Goal: Information Seeking & Learning: Learn about a topic

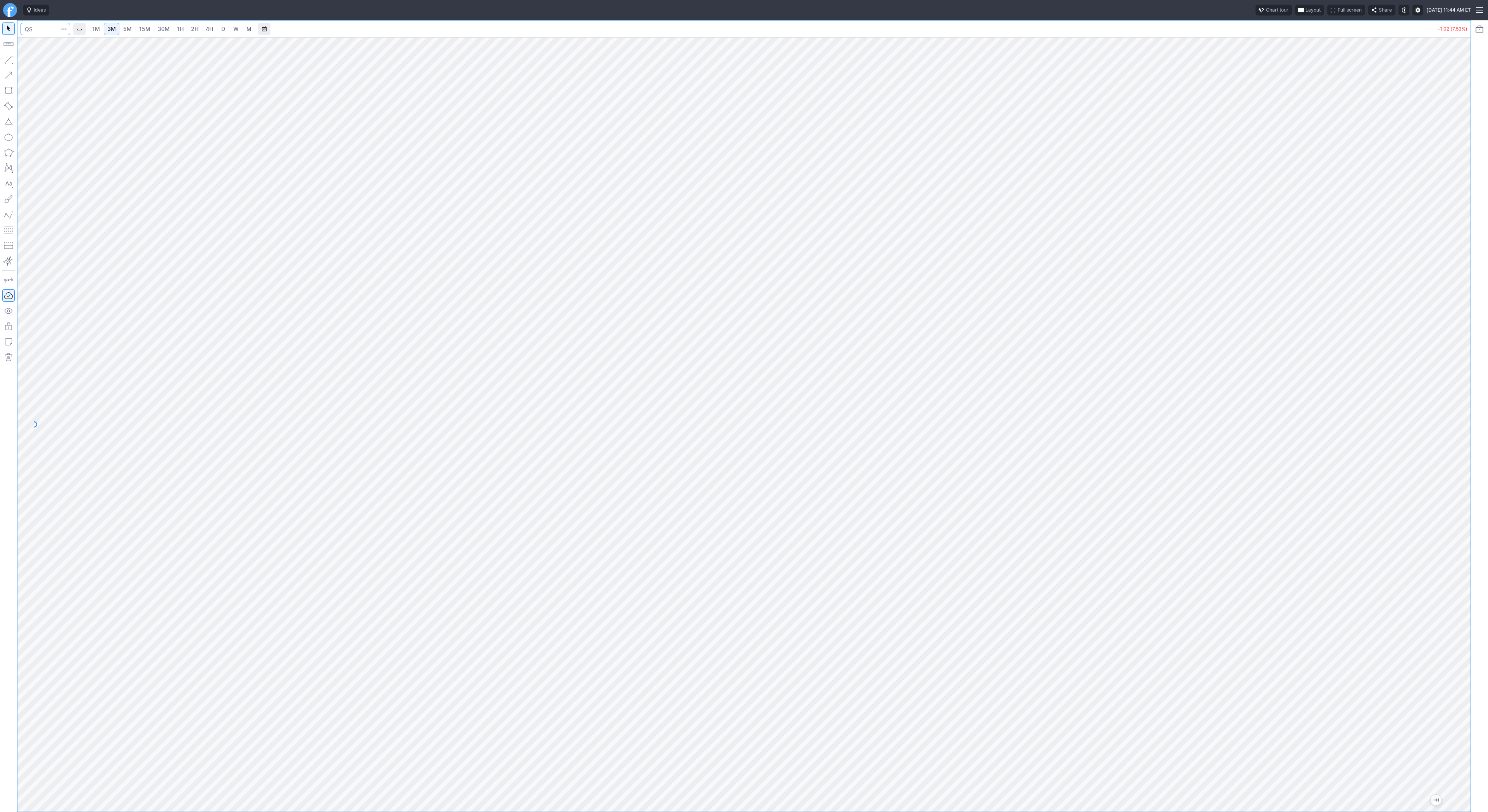
click at [50, 30] on input "Search" at bounding box center [45, 29] width 50 height 13
type input "rgti"
click at [223, 33] on span "D" at bounding box center [223, 29] width 5 height 8
click at [35, 33] on input "Search" at bounding box center [45, 29] width 50 height 13
type input "qs"
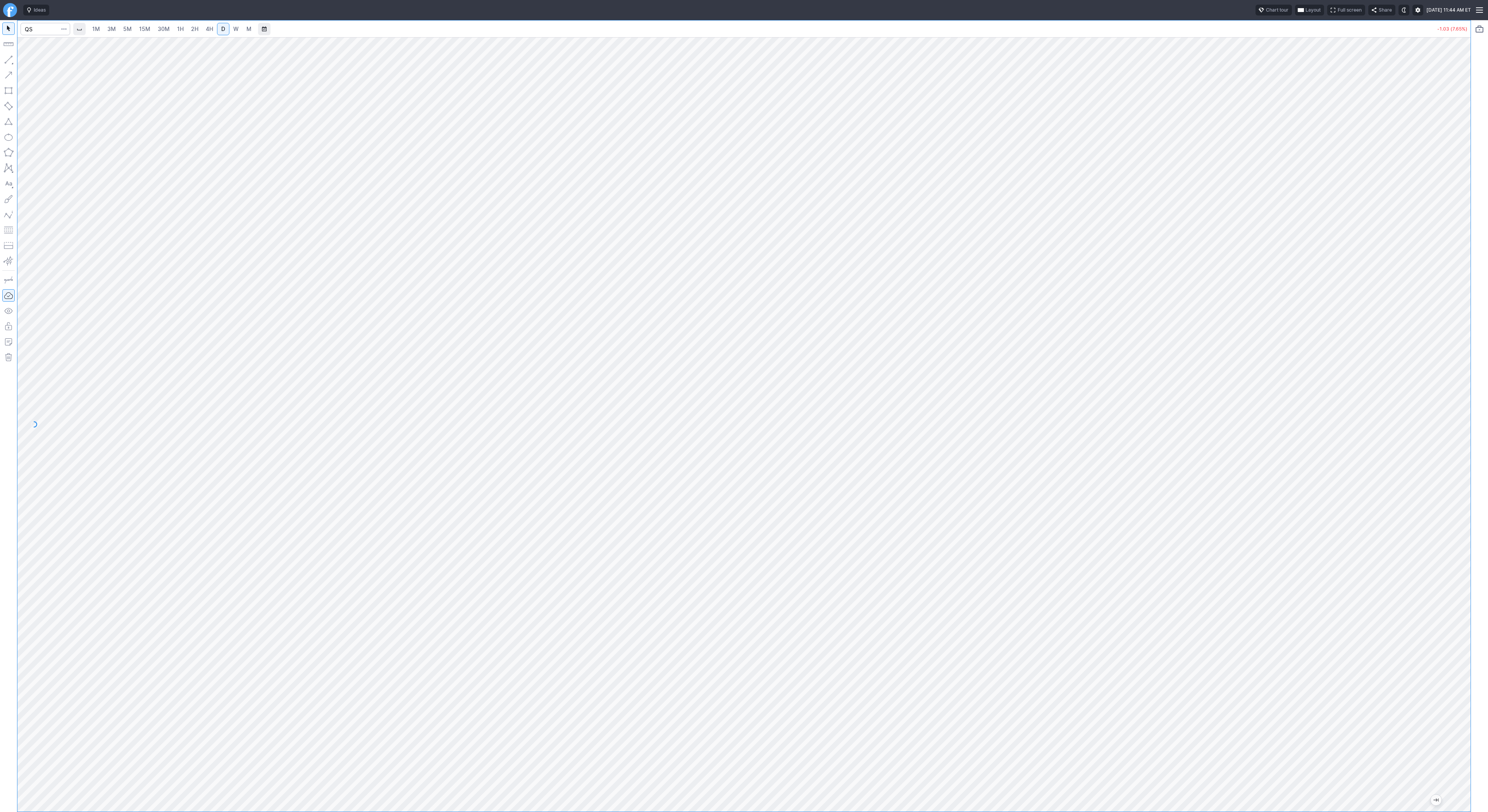
click at [108, 27] on span "3M" at bounding box center [111, 28] width 8 height 6
click at [170, 32] on link "30M" at bounding box center [163, 29] width 19 height 13
click at [227, 29] on link "D" at bounding box center [223, 29] width 13 height 13
click at [230, 28] on link "W" at bounding box center [236, 29] width 13 height 13
click at [45, 33] on input "Search" at bounding box center [45, 29] width 50 height 13
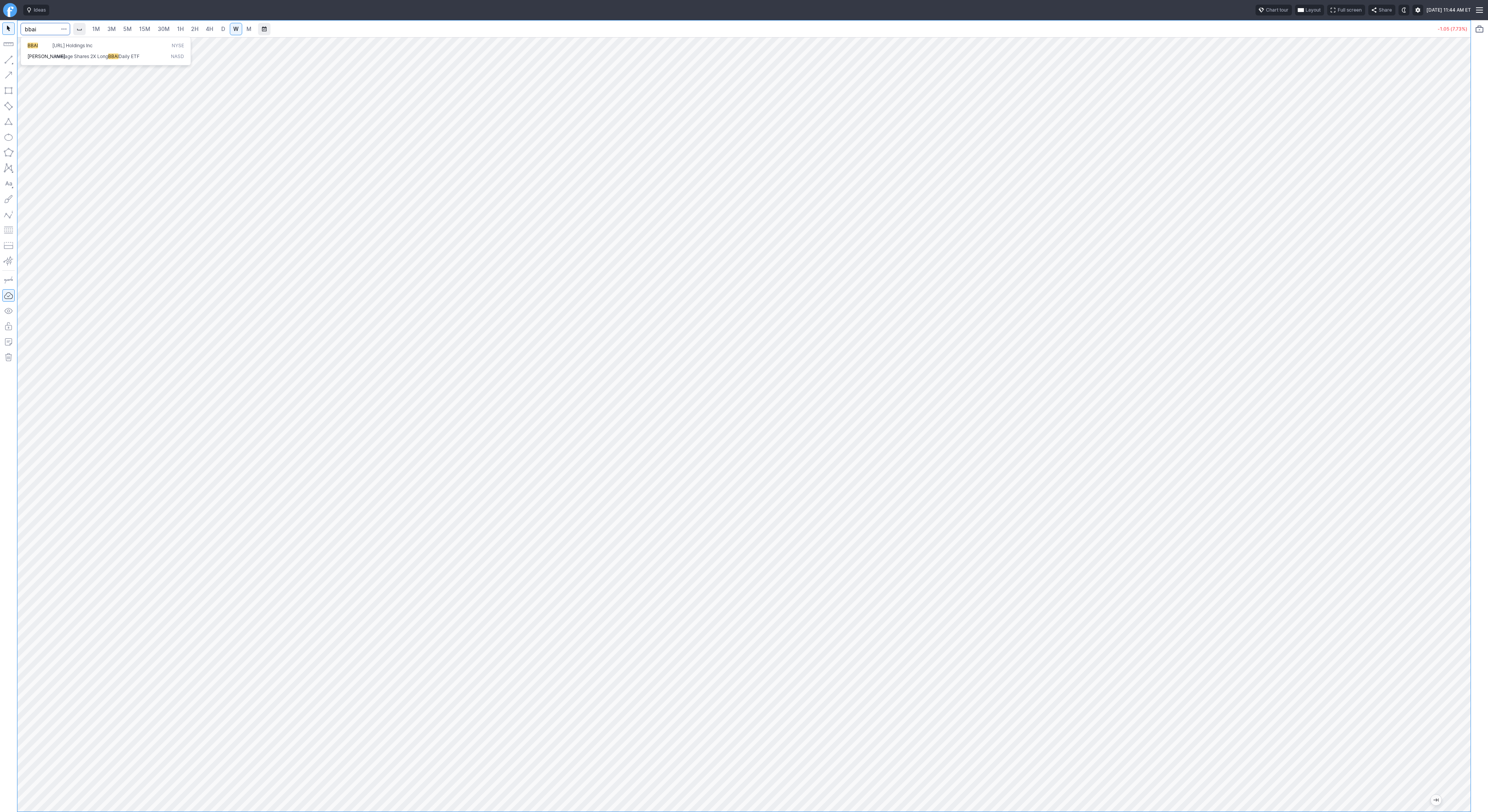
type input "bbai"
click at [113, 30] on span "3M" at bounding box center [111, 28] width 8 height 6
click at [162, 32] on span "30M" at bounding box center [163, 28] width 12 height 6
click at [27, 27] on input "Search" at bounding box center [45, 29] width 50 height 13
type input "sbet"
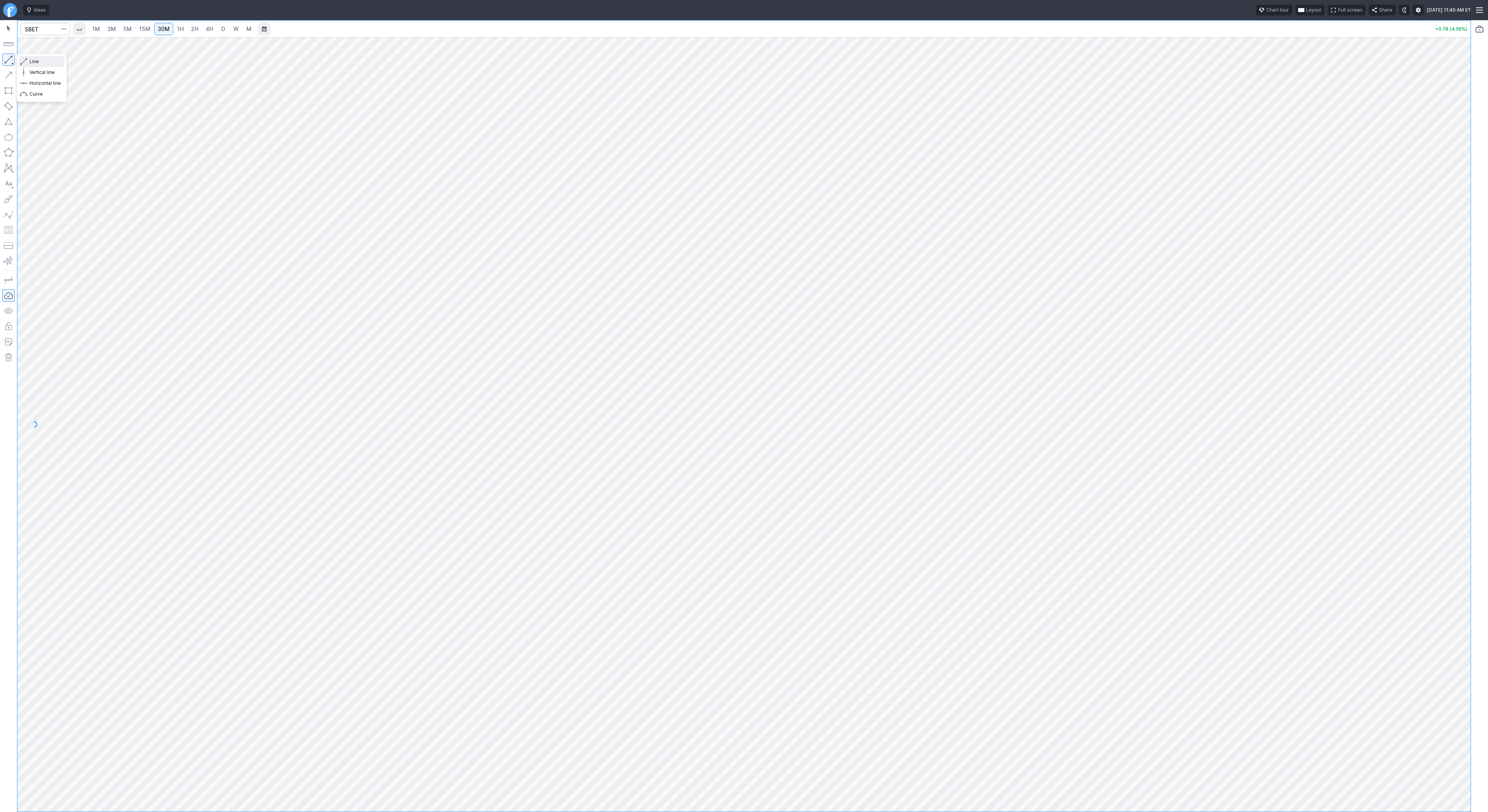
click at [36, 61] on span "Line" at bounding box center [45, 61] width 32 height 8
drag, startPoint x: 25, startPoint y: 61, endPoint x: 38, endPoint y: 71, distance: 16.4
click at [25, 61] on span "button" at bounding box center [24, 61] width 5 height 11
click at [27, 32] on input "Search" at bounding box center [45, 29] width 50 height 13
type input "spy"
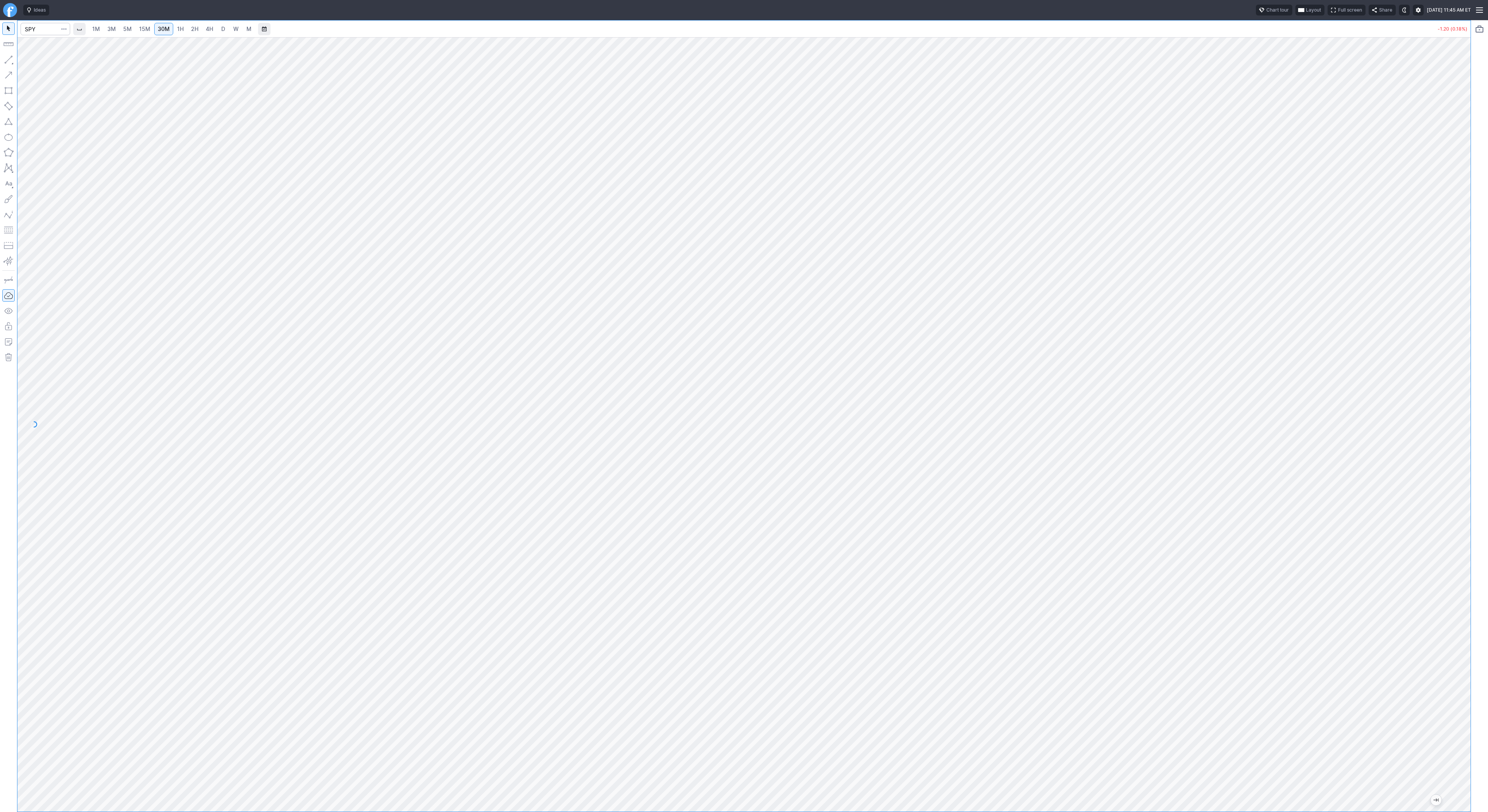
drag, startPoint x: 1471, startPoint y: 313, endPoint x: 1480, endPoint y: 384, distance: 71.6
click at [1482, 391] on div "1M 3M 5M 15M 30M 1H 2H 4H D W M -1.20 (0.18%)" at bounding box center [744, 416] width 1488 height 792
click at [139, 30] on span "15M" at bounding box center [145, 28] width 11 height 6
click at [178, 33] on span "1H" at bounding box center [180, 29] width 6 height 8
click at [1351, 194] on div at bounding box center [744, 424] width 1453 height 775
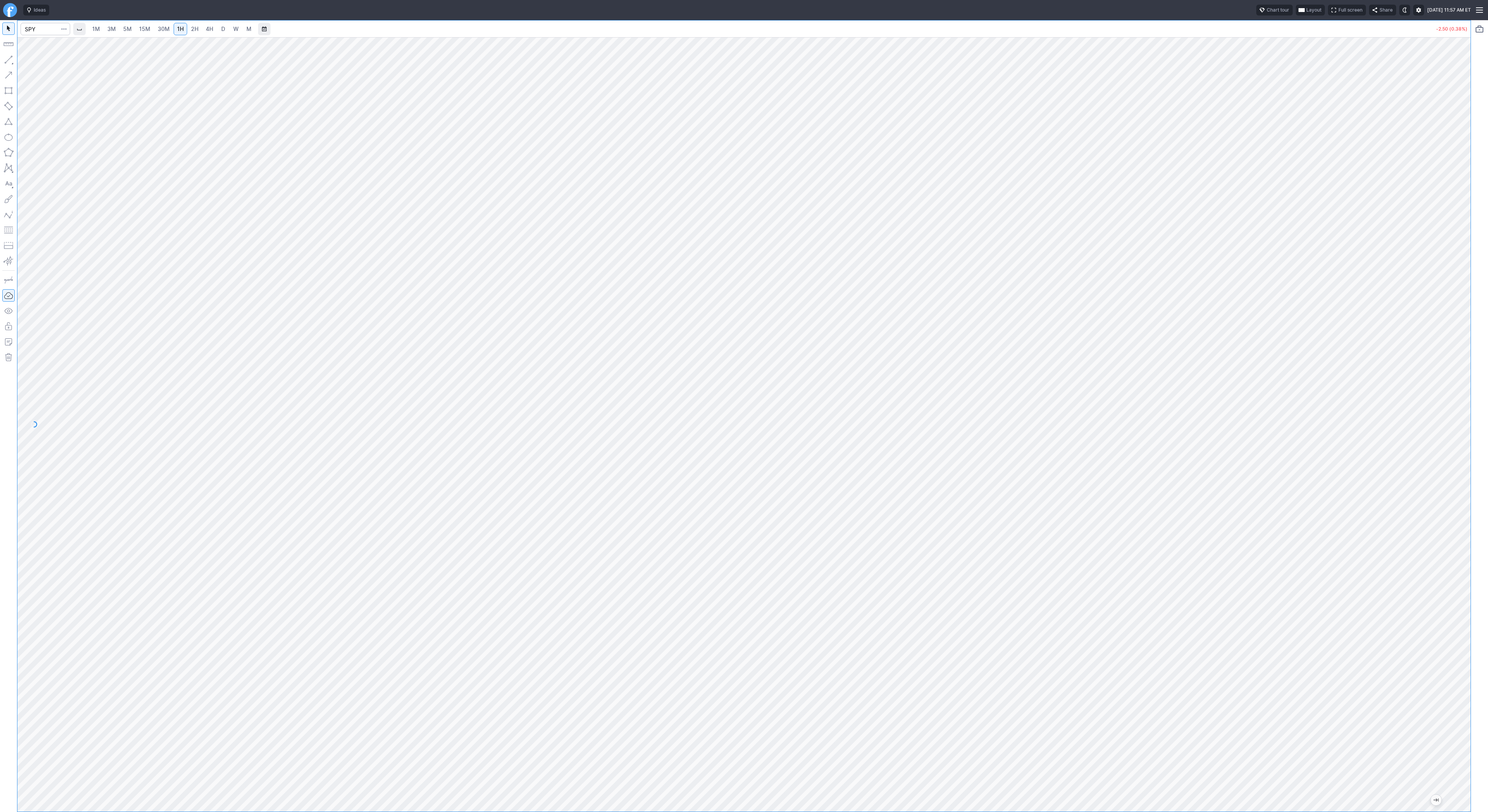
click at [191, 27] on span "2H" at bounding box center [194, 28] width 7 height 6
click at [224, 32] on link "D" at bounding box center [223, 29] width 13 height 13
drag, startPoint x: 1487, startPoint y: 216, endPoint x: 1477, endPoint y: 232, distance: 18.9
click at [1484, 239] on div "1M 3M 5M 15M 30M 1H 2H 4H D W M -2.49 (0.38%)" at bounding box center [744, 416] width 1488 height 792
click at [182, 30] on span "1H" at bounding box center [180, 28] width 6 height 6
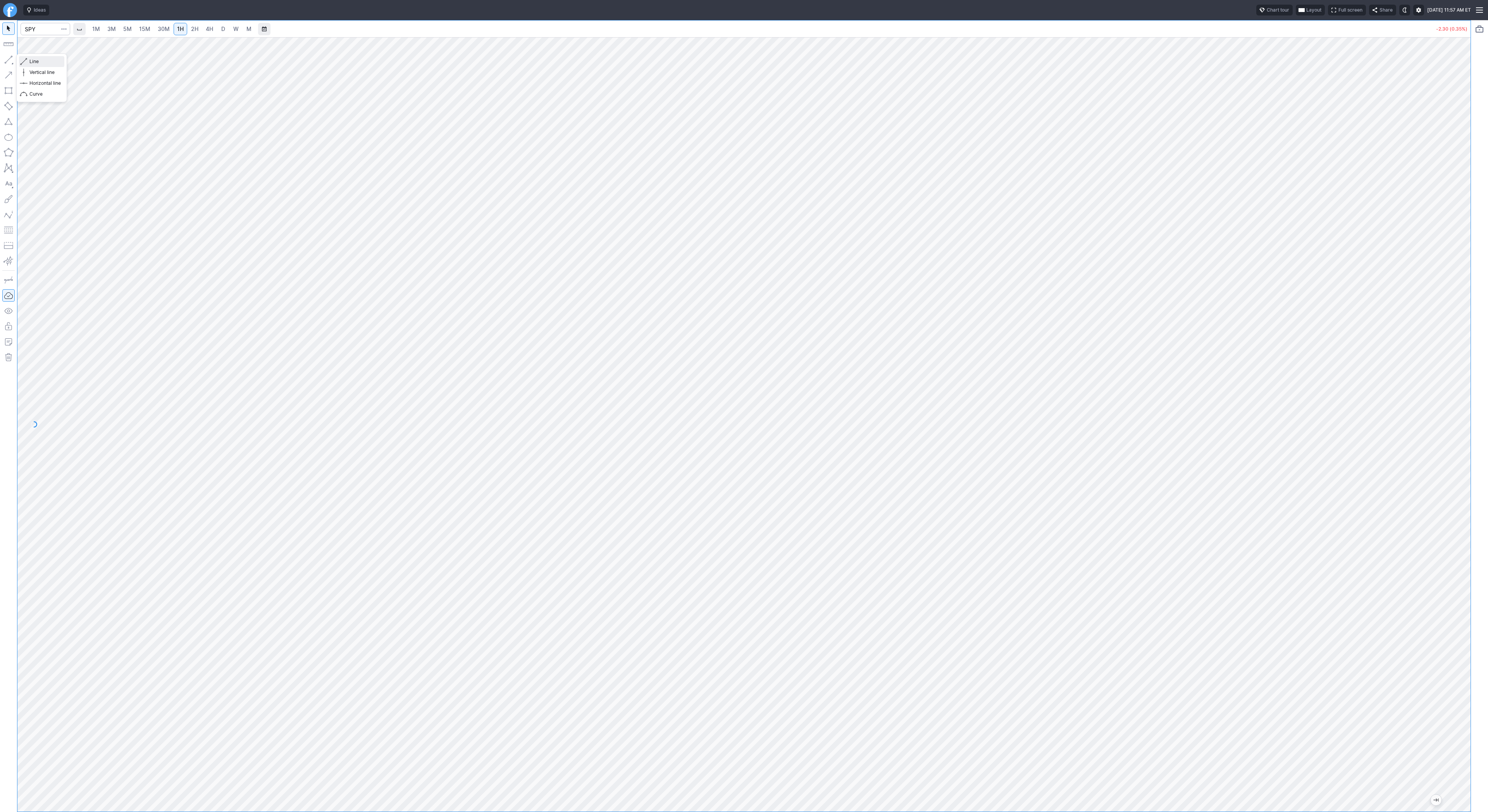
click at [28, 58] on button "Line" at bounding box center [42, 61] width 45 height 11
click at [33, 61] on span "Line" at bounding box center [45, 61] width 32 height 8
click at [145, 28] on span "15M" at bounding box center [145, 28] width 11 height 6
click at [32, 60] on span "Line" at bounding box center [45, 61] width 32 height 8
drag, startPoint x: 33, startPoint y: 60, endPoint x: 48, endPoint y: 65, distance: 15.8
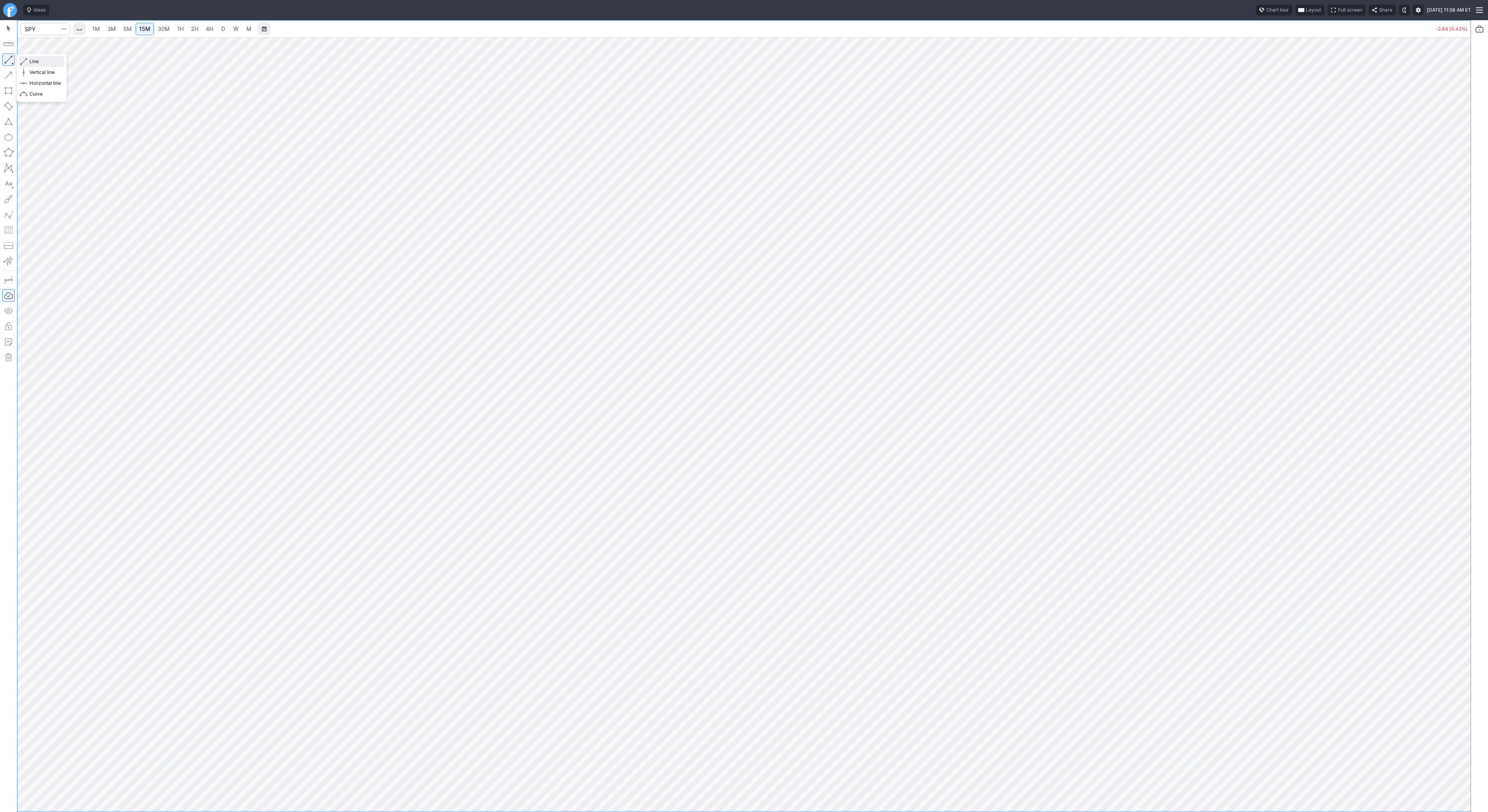
click at [34, 60] on span "Line" at bounding box center [45, 61] width 32 height 8
click at [36, 27] on input "Search" at bounding box center [45, 29] width 50 height 13
type input "pltr"
click at [208, 29] on span "4H" at bounding box center [209, 28] width 7 height 6
click at [37, 29] on input "Search" at bounding box center [45, 29] width 50 height 13
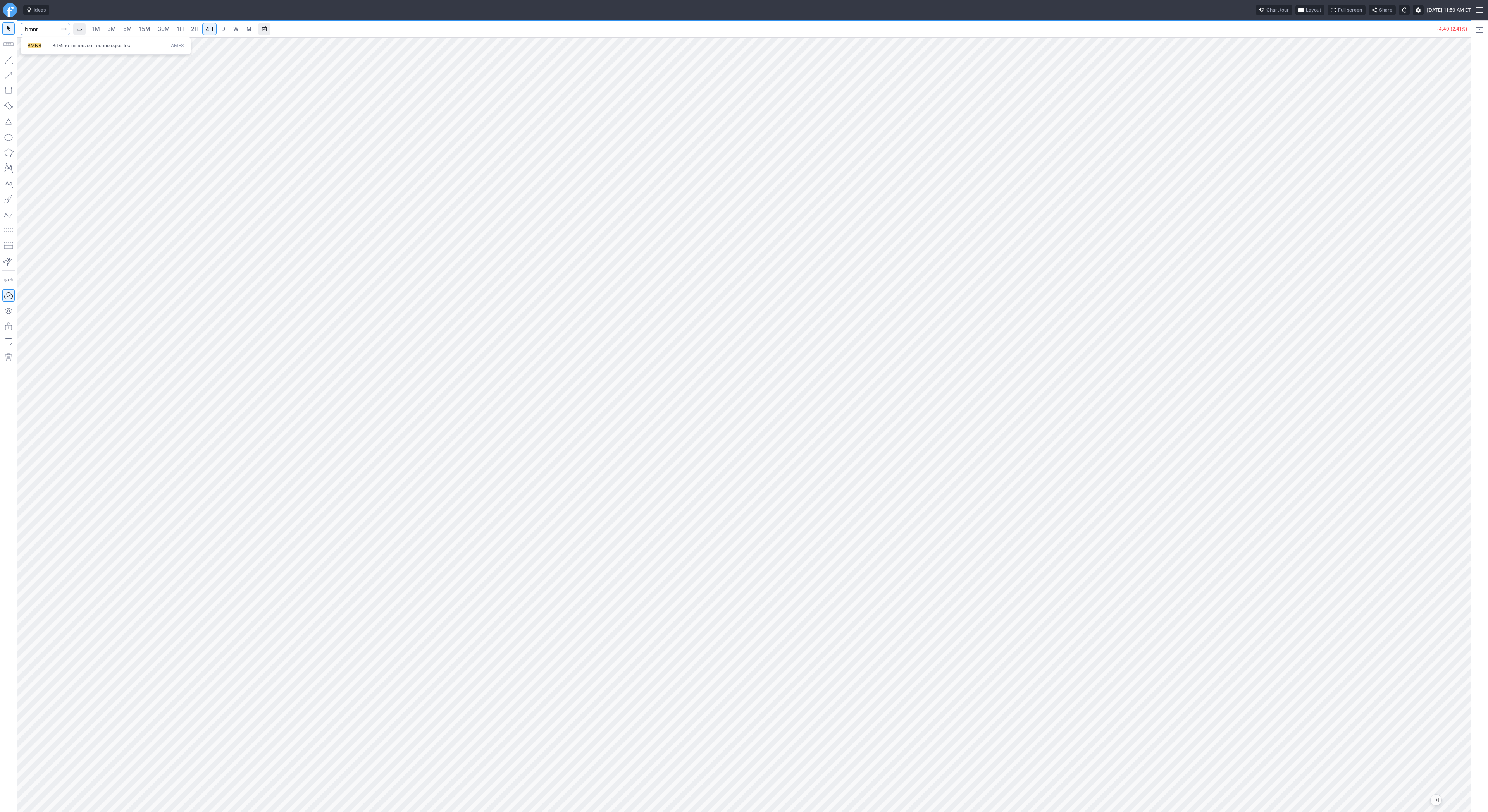
type input "bmnr"
click at [116, 31] on link "3M" at bounding box center [111, 29] width 15 height 13
click at [208, 34] on link "4H" at bounding box center [210, 29] width 14 height 13
click at [183, 32] on link "1H" at bounding box center [180, 29] width 14 height 13
click at [108, 29] on span "3M" at bounding box center [111, 28] width 8 height 6
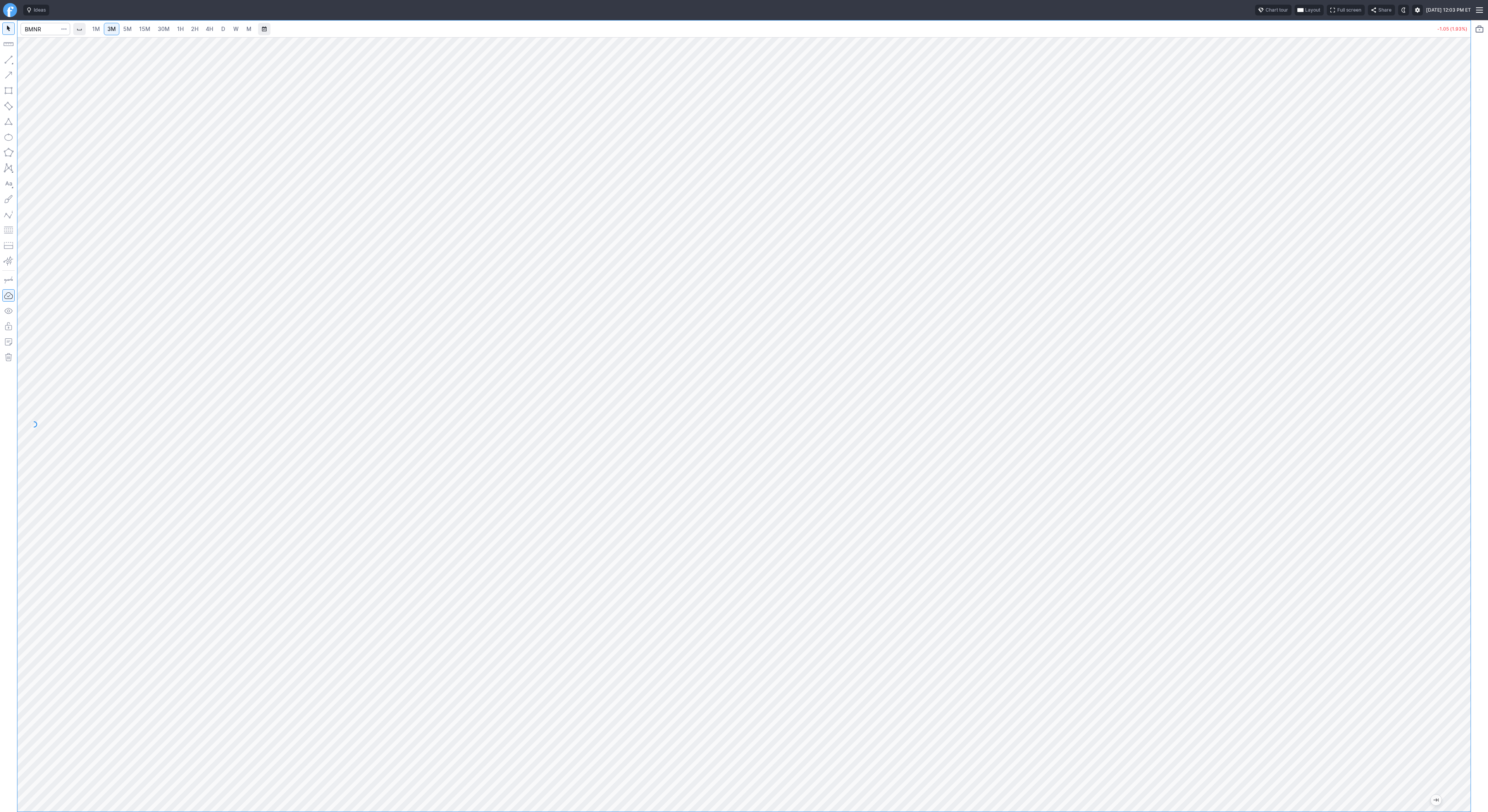
click at [124, 32] on span "5M" at bounding box center [127, 28] width 8 height 6
click at [115, 33] on link "3M" at bounding box center [111, 29] width 15 height 13
click at [46, 29] on input "Search" at bounding box center [45, 29] width 50 height 13
type input "biti"
click at [182, 25] on span "1H" at bounding box center [180, 29] width 6 height 8
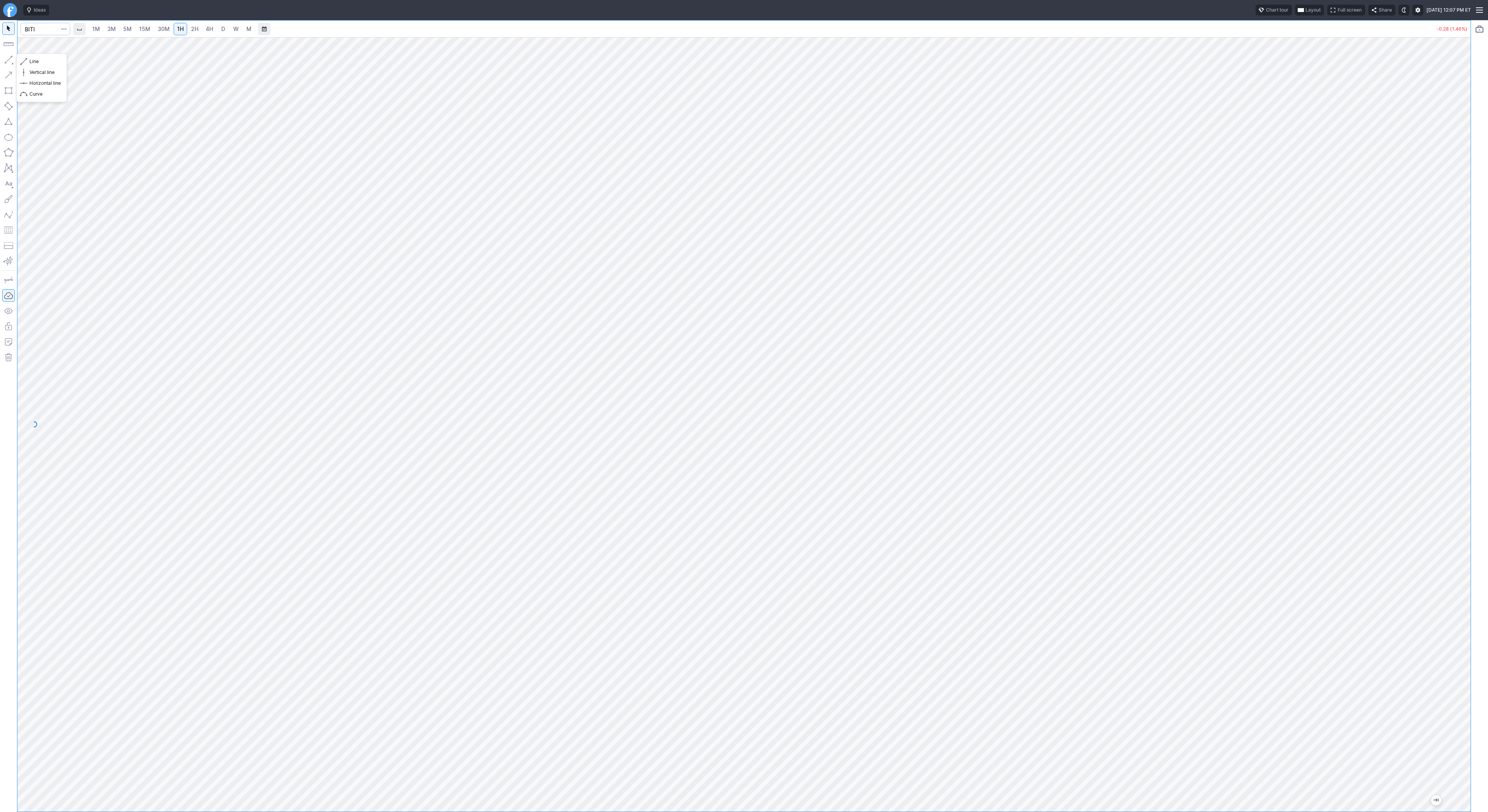
click at [8, 60] on button "button" at bounding box center [9, 60] width 13 height 13
click at [222, 31] on span "D" at bounding box center [223, 28] width 4 height 6
click at [113, 29] on span "3M" at bounding box center [111, 28] width 8 height 6
click at [137, 30] on link "15M" at bounding box center [145, 29] width 18 height 13
click at [50, 33] on input "Search" at bounding box center [45, 29] width 50 height 13
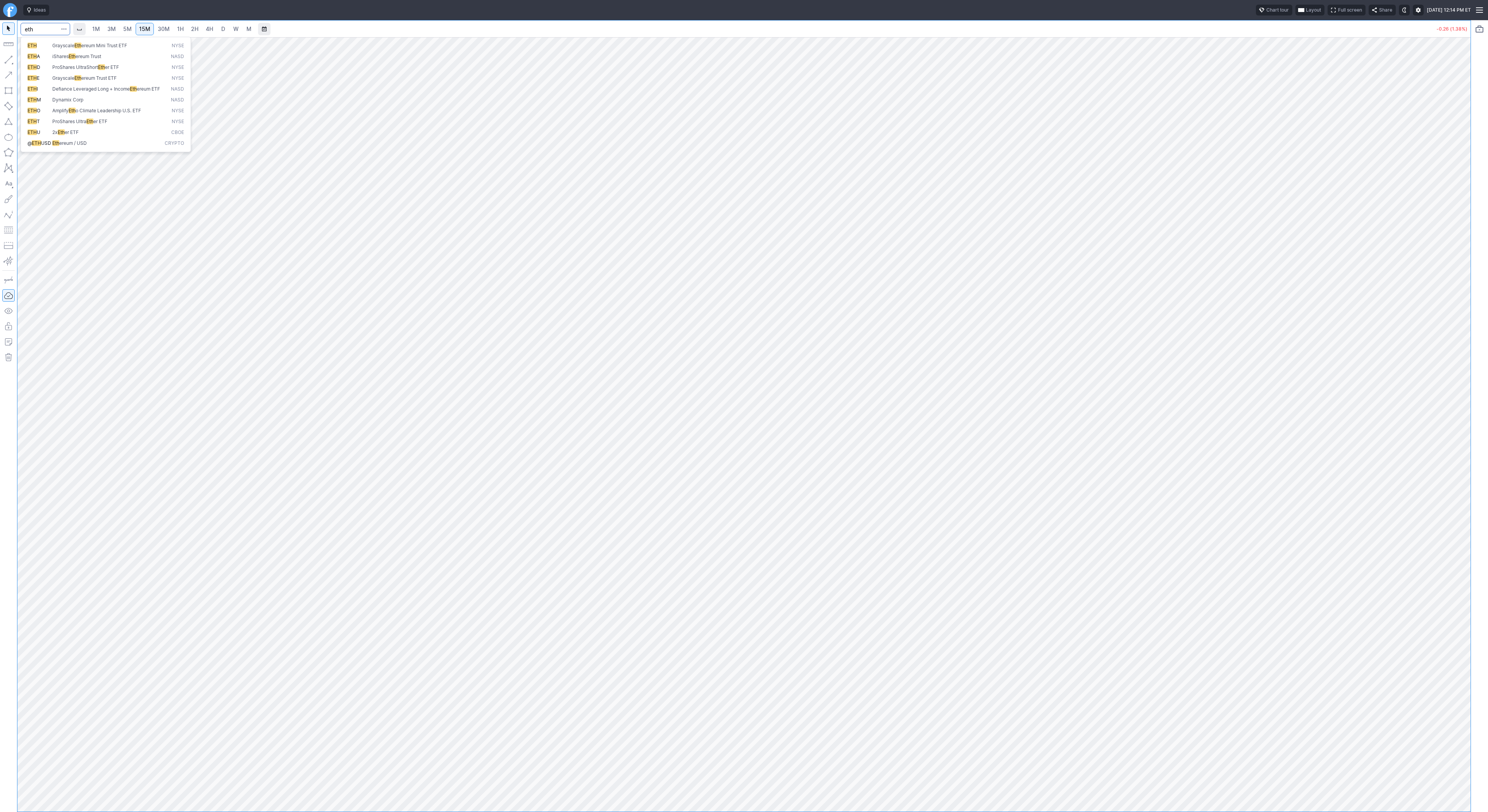
type input "eth"
click at [95, 146] on span "Eth ereum / USD" at bounding box center [107, 143] width 112 height 6
click at [198, 28] on link "2H" at bounding box center [194, 29] width 14 height 13
click at [222, 32] on span "D" at bounding box center [223, 28] width 4 height 6
drag, startPoint x: 1467, startPoint y: 200, endPoint x: 1459, endPoint y: 222, distance: 23.4
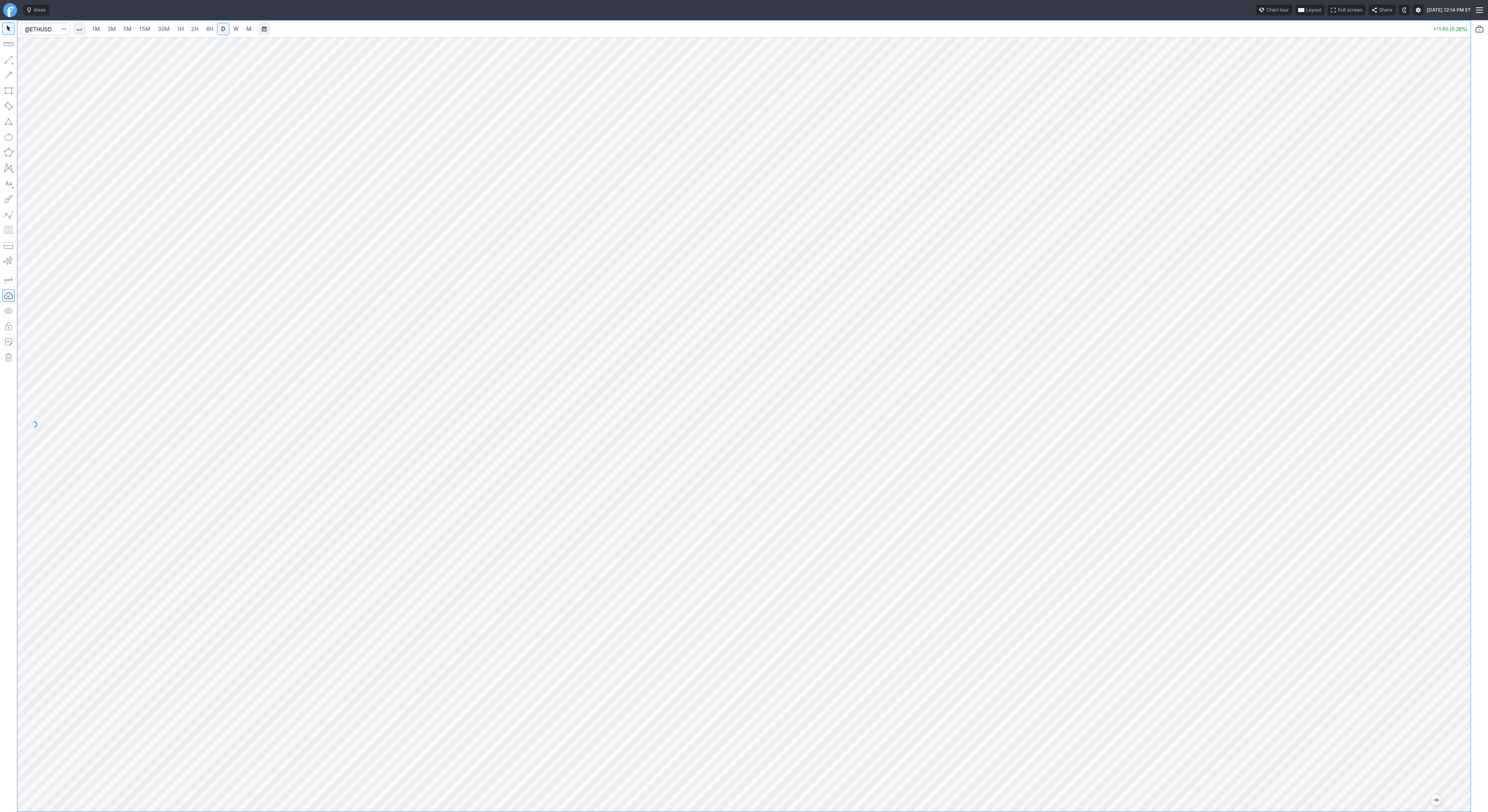
click at [1466, 233] on div at bounding box center [1462, 422] width 16 height 755
click at [121, 31] on link "5M" at bounding box center [127, 29] width 15 height 13
click at [51, 28] on input "Search" at bounding box center [45, 29] width 50 height 13
type input "bmnr"
click at [184, 31] on link "1H" at bounding box center [180, 29] width 14 height 13
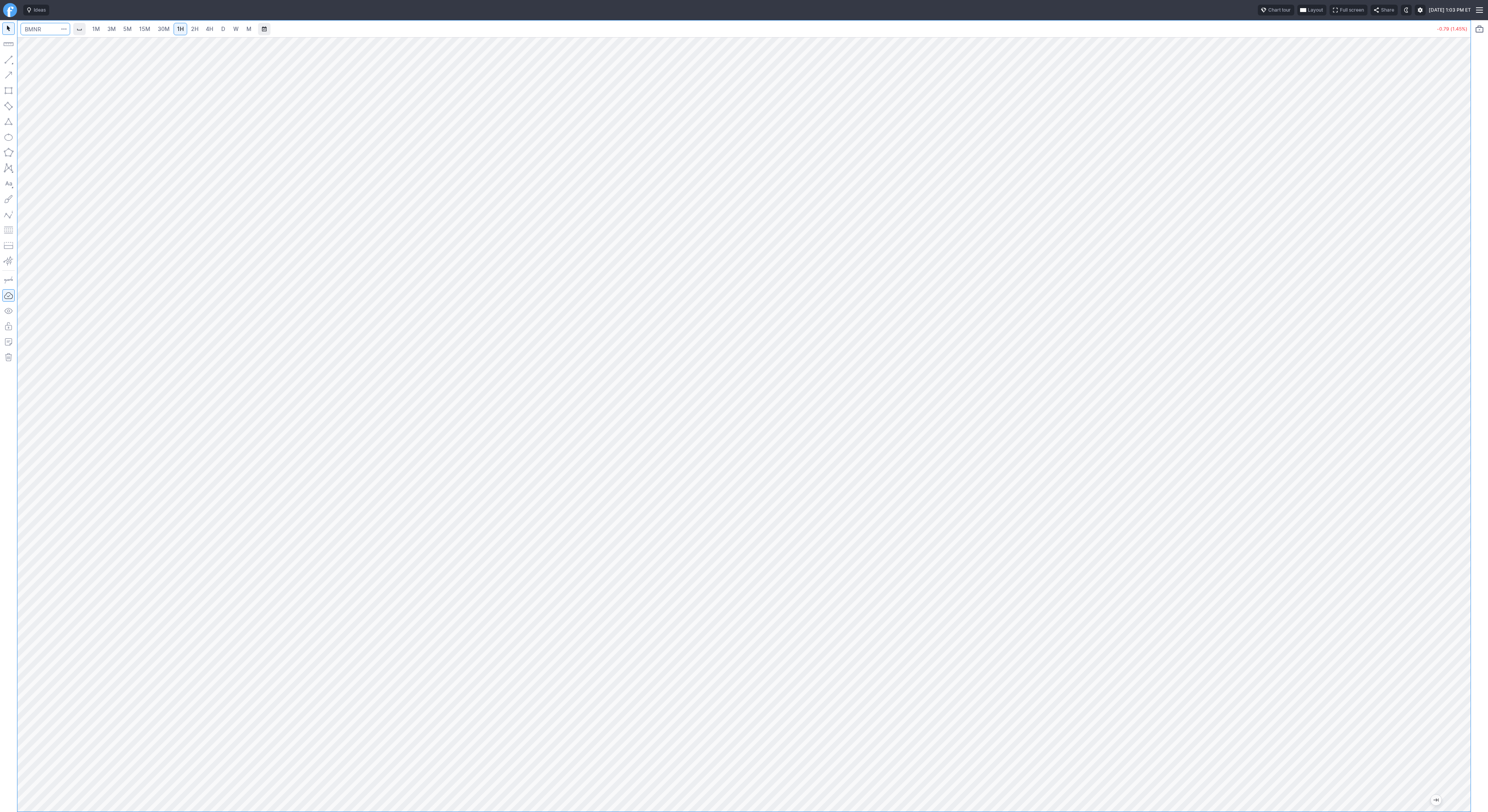
click at [39, 32] on input "Search" at bounding box center [45, 29] width 50 height 13
type input "sbet"
click at [43, 42] on span "SBET" at bounding box center [39, 45] width 24 height 6
click at [118, 31] on link "3M" at bounding box center [111, 29] width 15 height 13
click at [187, 25] on link "2H" at bounding box center [194, 29] width 14 height 13
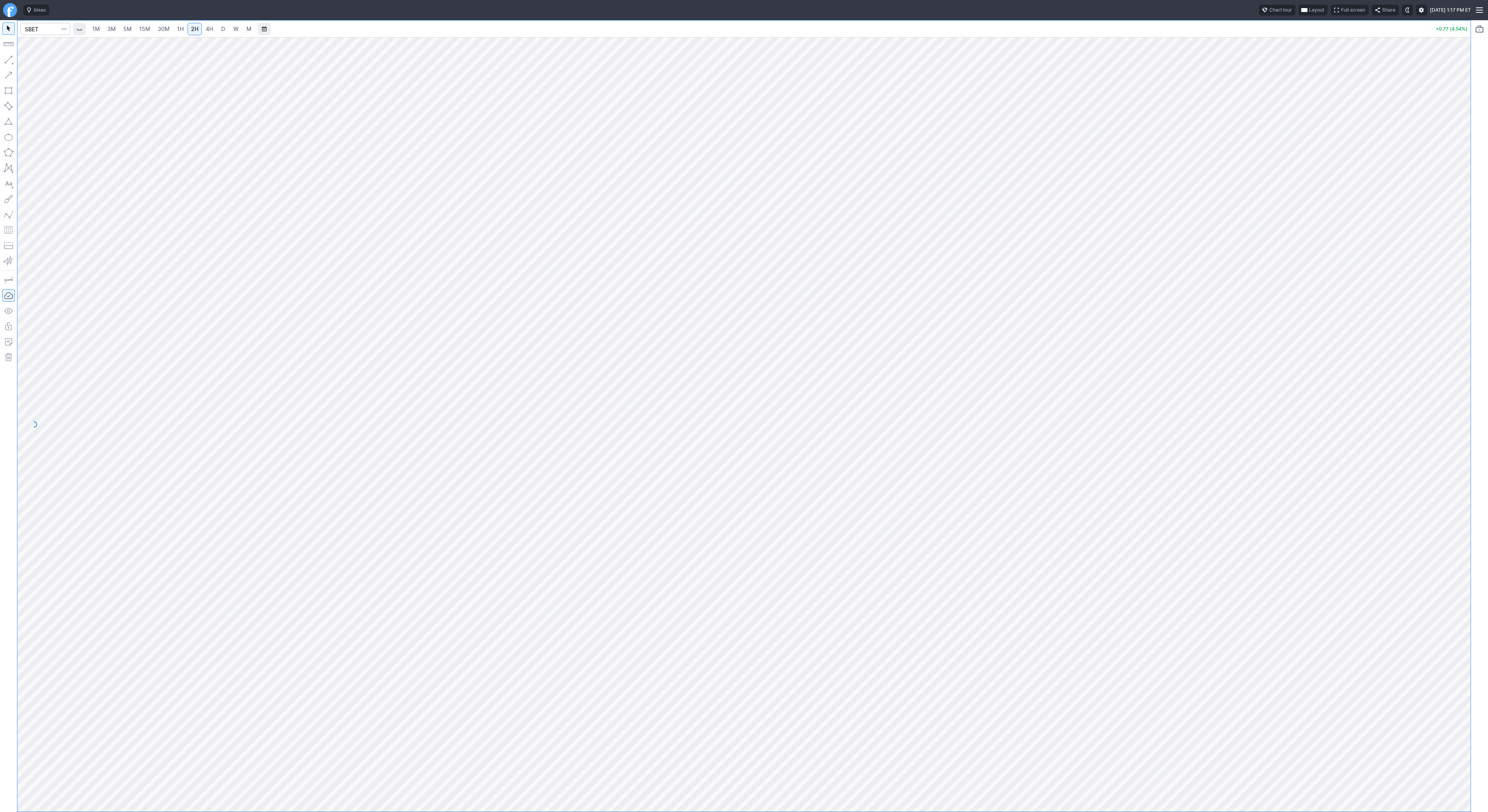
click at [109, 29] on span "3M" at bounding box center [111, 28] width 8 height 6
click at [152, 29] on link "15M" at bounding box center [145, 29] width 18 height 13
click at [33, 30] on input "Search" at bounding box center [45, 29] width 50 height 13
type input "bmnr"
click at [114, 30] on span "3M" at bounding box center [111, 28] width 8 height 6
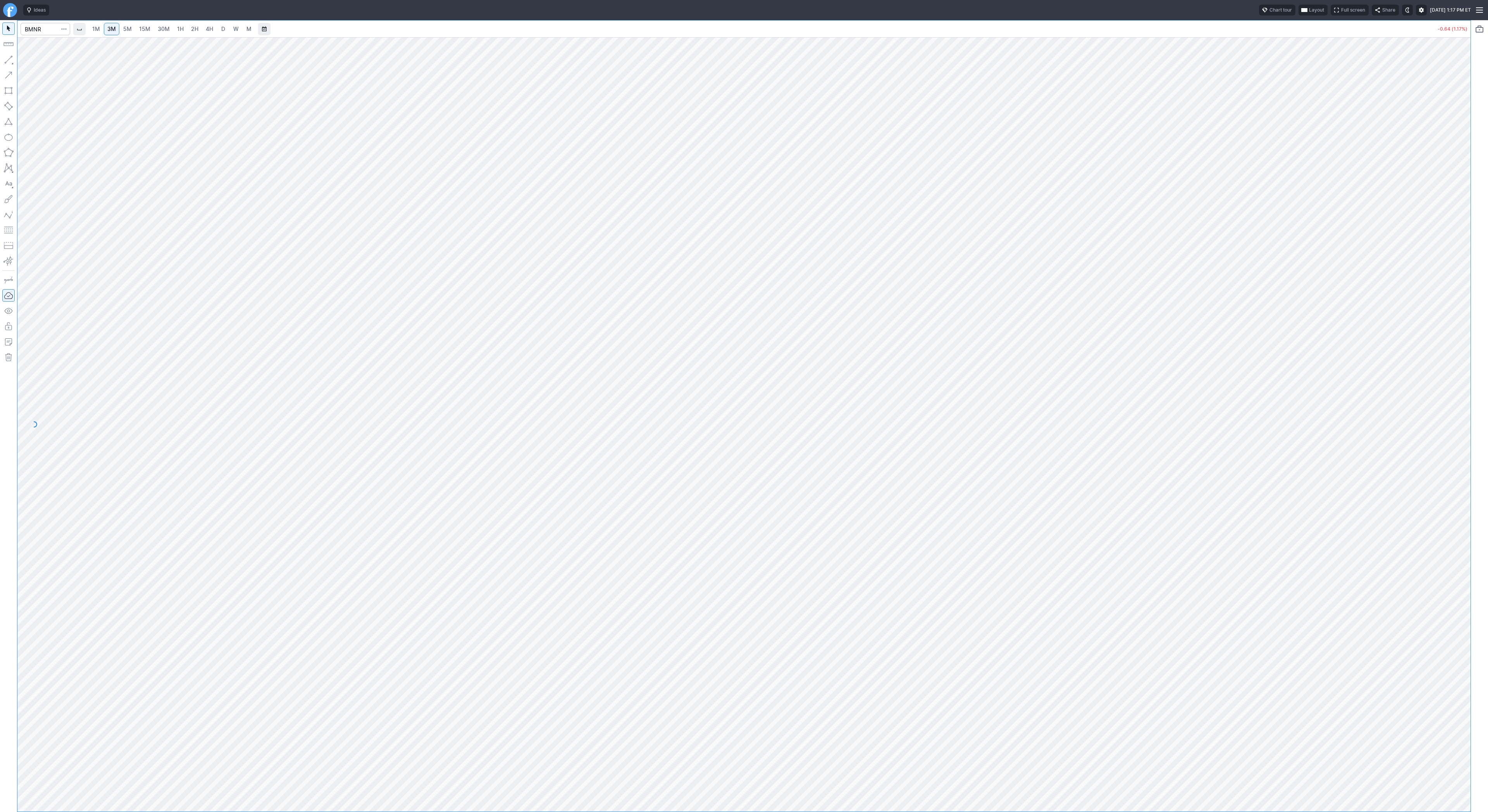
click at [149, 30] on link "15M" at bounding box center [145, 29] width 18 height 13
click at [27, 60] on span "button" at bounding box center [24, 61] width 5 height 11
click at [34, 32] on input "Search" at bounding box center [45, 29] width 50 height 13
type input "sbet"
click at [212, 27] on span "4H" at bounding box center [209, 28] width 7 height 6
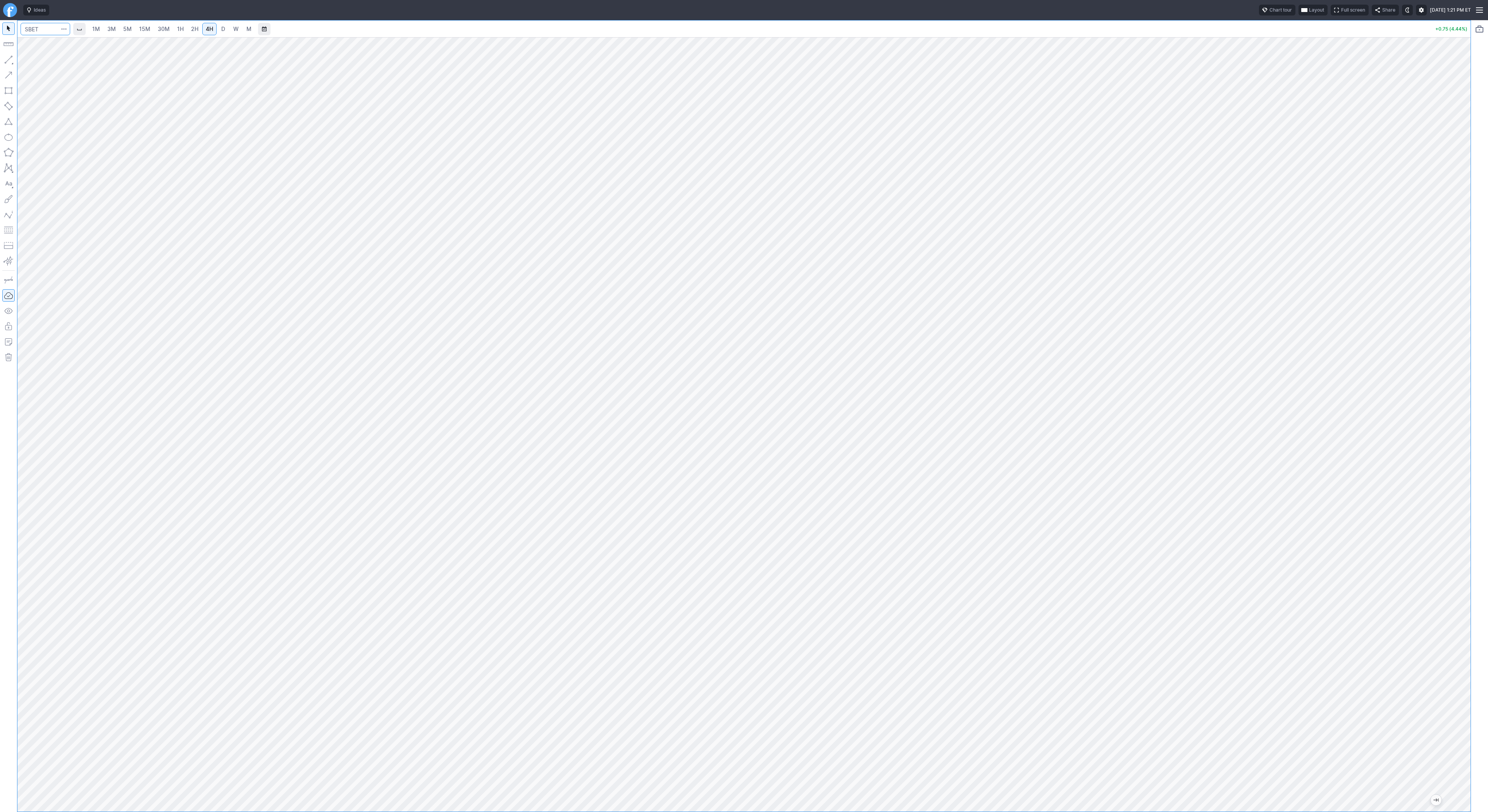
click at [37, 24] on input "Search" at bounding box center [45, 29] width 50 height 13
type input "iren"
click at [222, 33] on link "D" at bounding box center [223, 29] width 13 height 13
click at [235, 27] on span "W" at bounding box center [236, 28] width 5 height 6
click at [222, 29] on span "D" at bounding box center [223, 28] width 4 height 6
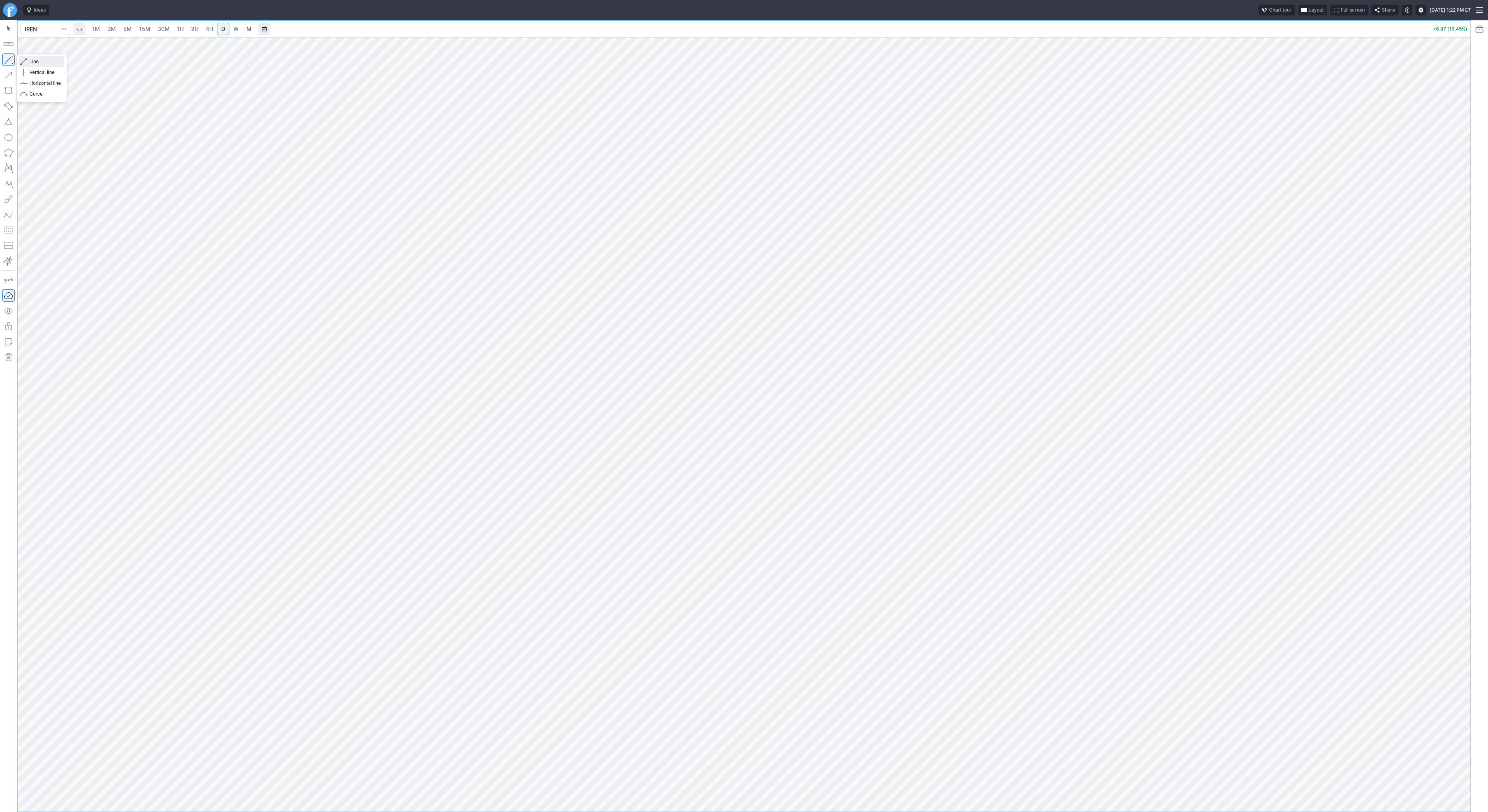
click at [38, 61] on span "Line" at bounding box center [45, 61] width 32 height 8
click at [10, 63] on button "button" at bounding box center [9, 60] width 13 height 13
click at [35, 62] on span "Line" at bounding box center [45, 61] width 32 height 8
drag, startPoint x: 12, startPoint y: 61, endPoint x: 14, endPoint y: 81, distance: 20.1
click at [12, 62] on button "button" at bounding box center [9, 60] width 13 height 13
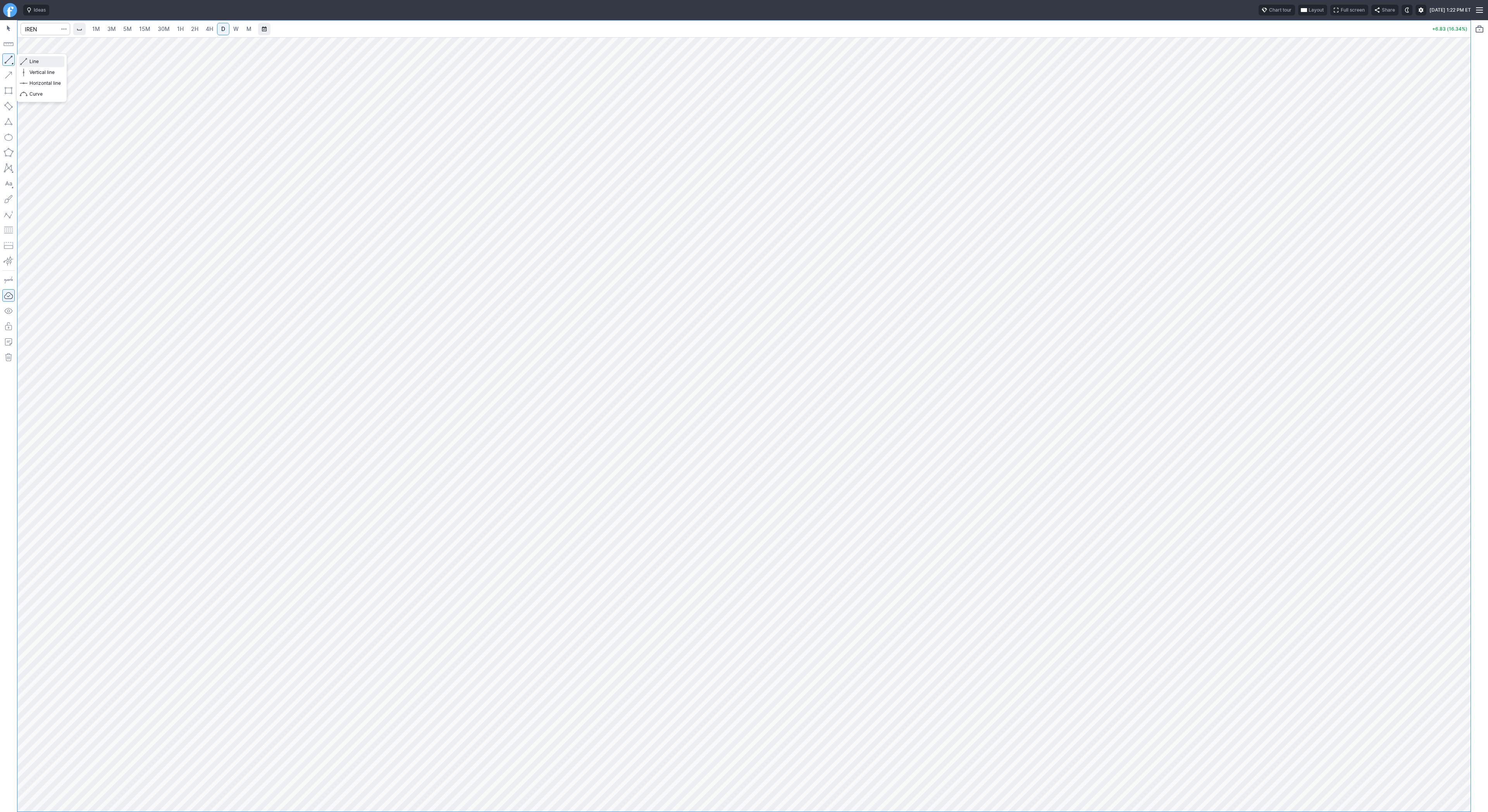
click at [33, 60] on span "Line" at bounding box center [45, 61] width 32 height 8
click at [108, 30] on span "3M" at bounding box center [111, 28] width 8 height 6
click at [181, 27] on span "1H" at bounding box center [180, 28] width 6 height 6
click at [33, 27] on input "Search" at bounding box center [45, 29] width 50 height 13
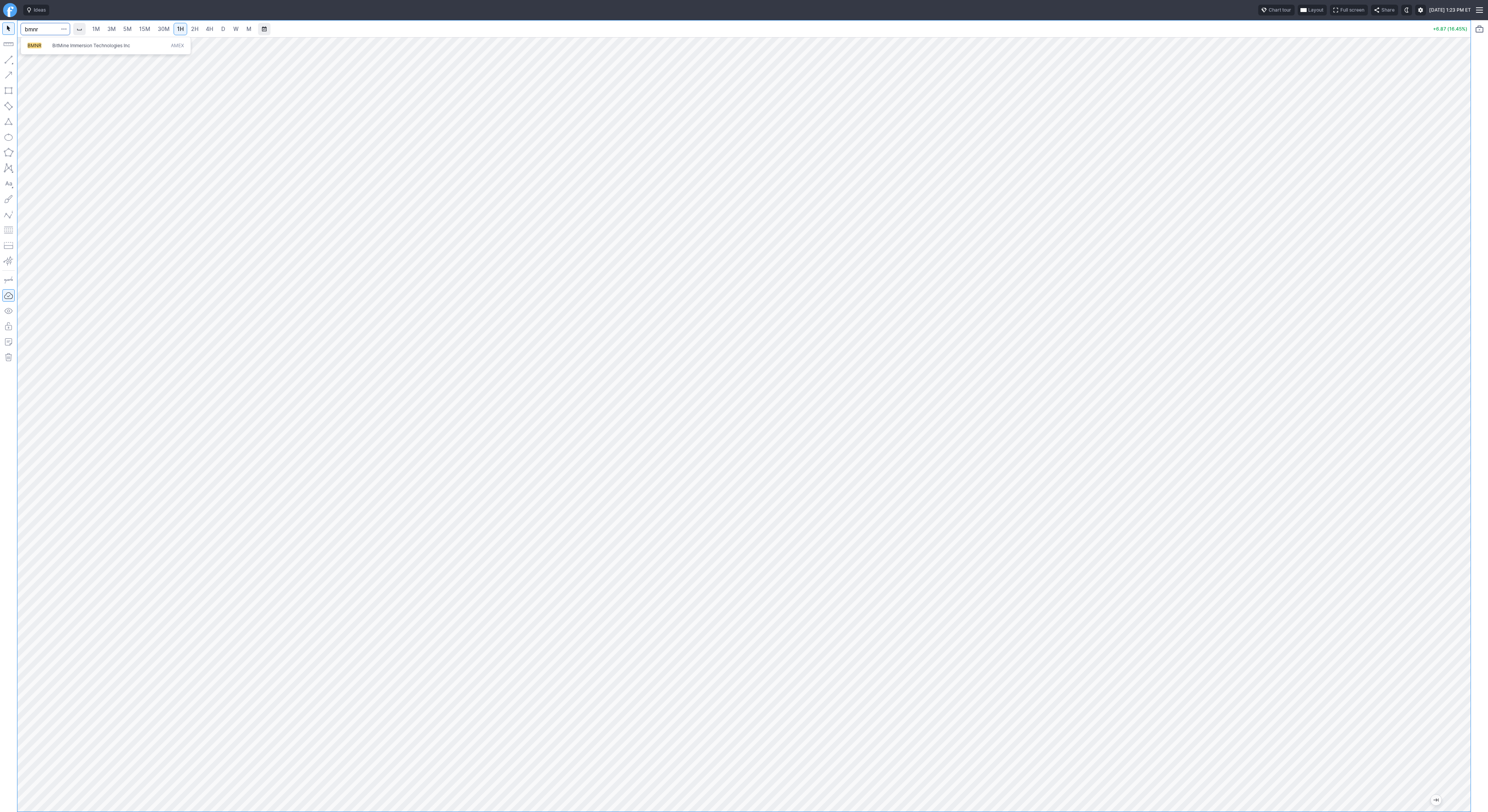
type input "bmnr"
click at [45, 60] on span "Line" at bounding box center [45, 61] width 32 height 8
click at [43, 65] on span "Line" at bounding box center [45, 61] width 32 height 8
drag, startPoint x: 6, startPoint y: 56, endPoint x: 25, endPoint y: 84, distance: 33.8
click at [6, 57] on button "button" at bounding box center [9, 60] width 13 height 13
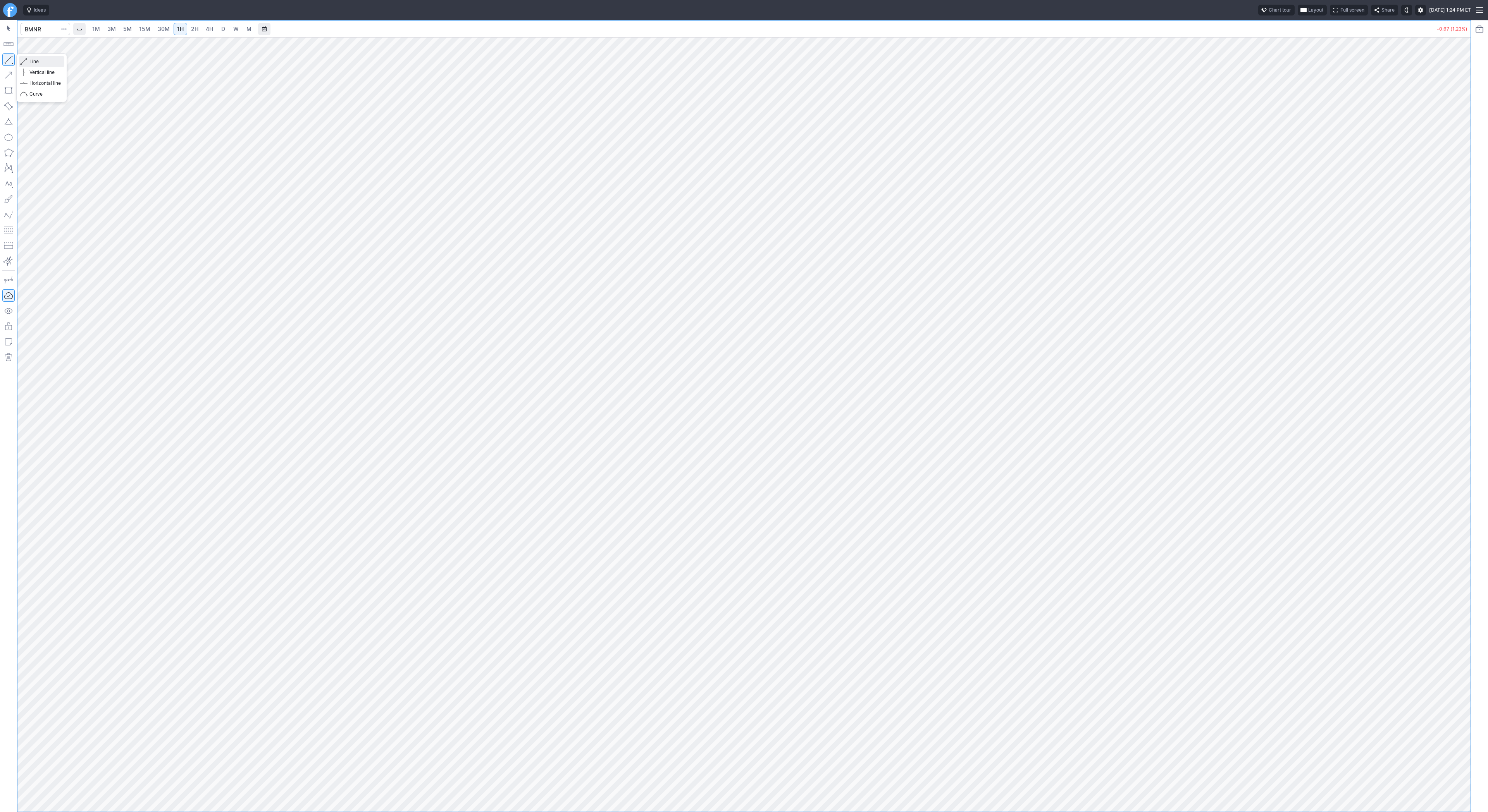
click at [40, 61] on span "Line" at bounding box center [45, 61] width 32 height 8
click at [52, 68] on button "Vertical line" at bounding box center [42, 72] width 45 height 11
click at [33, 61] on span "Line" at bounding box center [45, 61] width 32 height 8
click at [1454, 441] on div at bounding box center [744, 424] width 1453 height 775
click at [45, 61] on span "Line" at bounding box center [45, 61] width 32 height 8
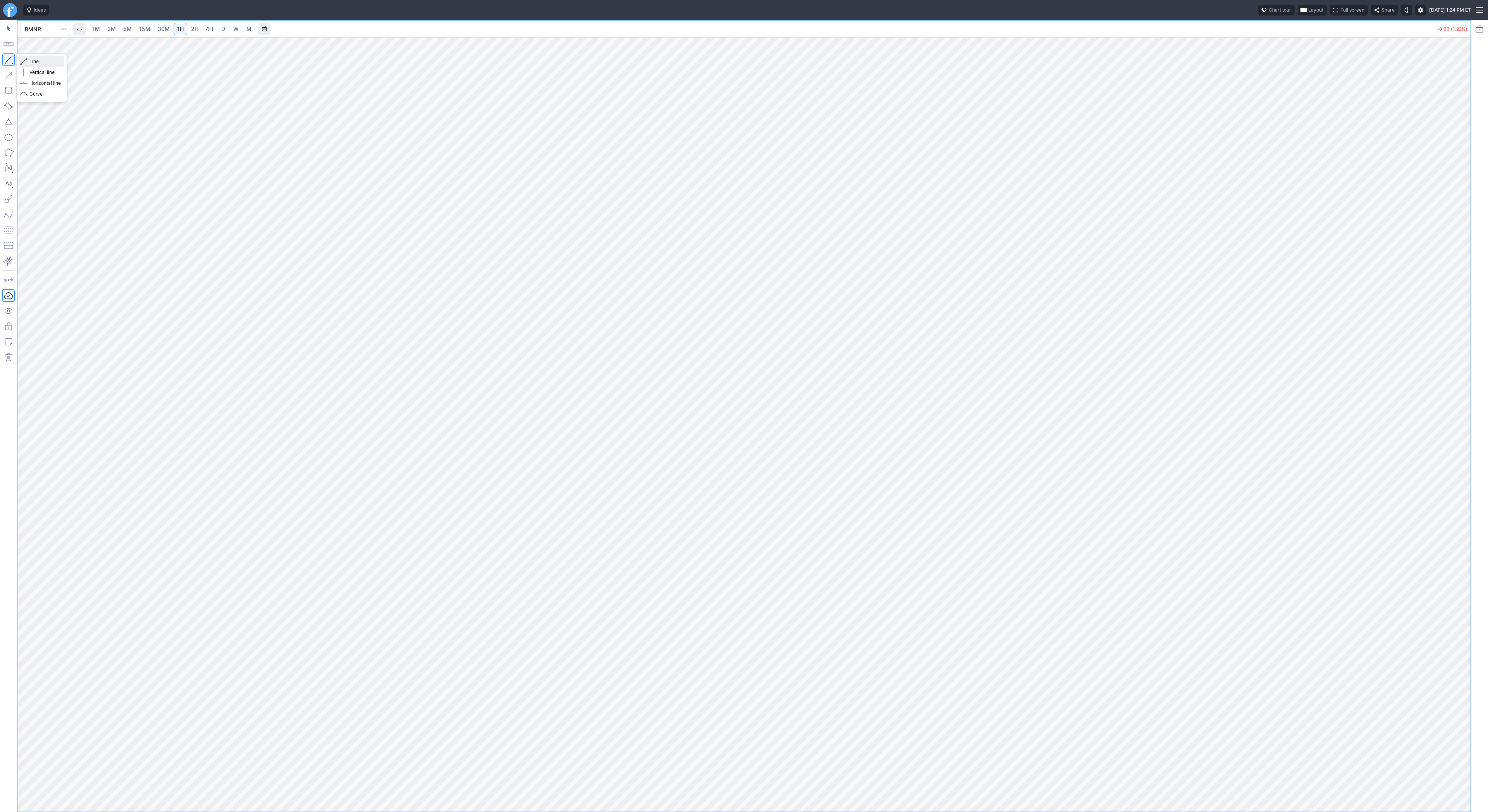
click at [34, 63] on span "Line" at bounding box center [45, 61] width 32 height 8
click at [38, 24] on input "Search" at bounding box center [45, 29] width 50 height 13
type input "iren"
click at [221, 32] on span "D" at bounding box center [223, 29] width 5 height 8
click at [34, 29] on input "Search" at bounding box center [45, 29] width 50 height 13
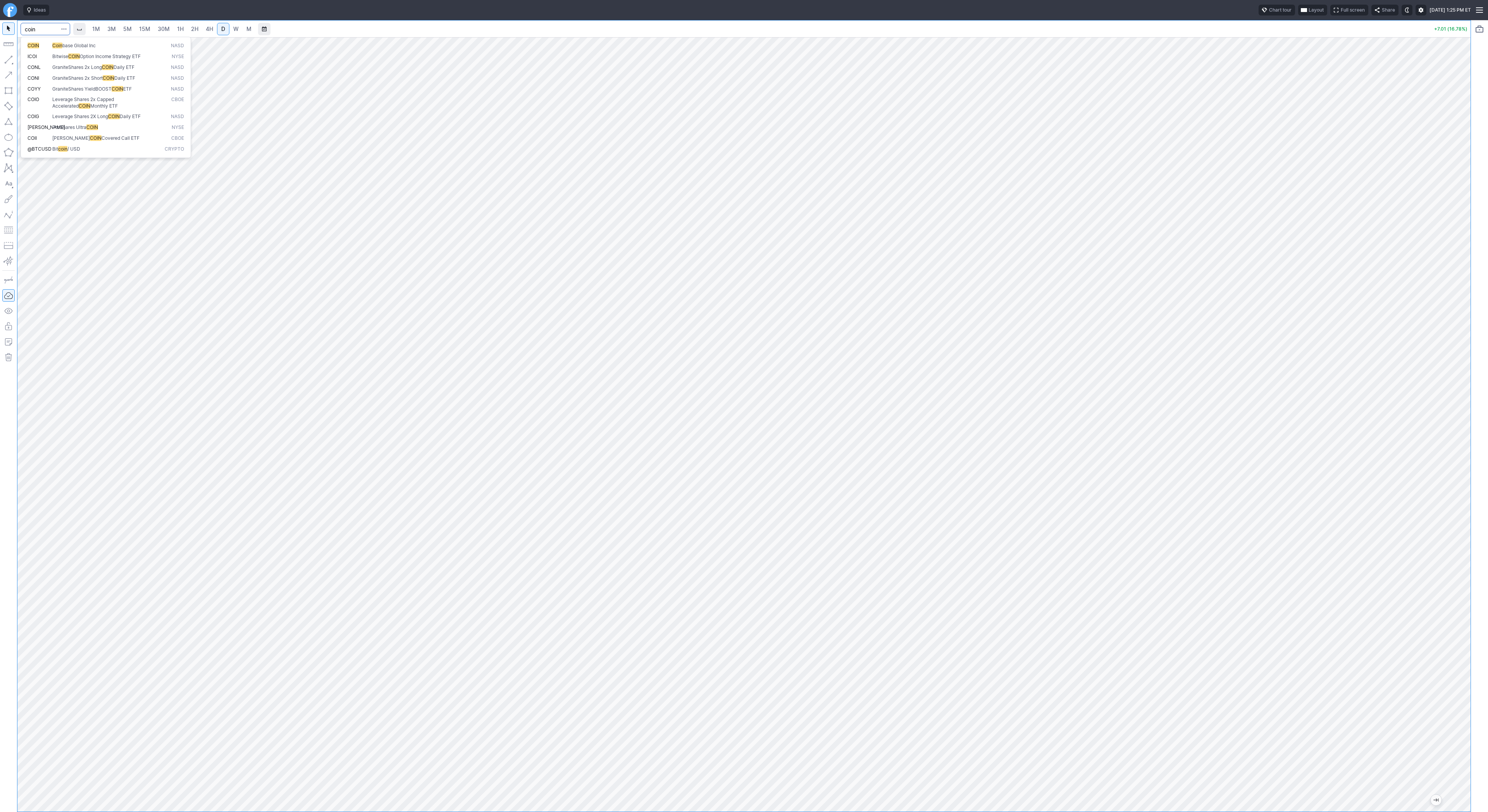
type input "coin"
drag, startPoint x: 1472, startPoint y: 178, endPoint x: 1466, endPoint y: 335, distance: 157.1
click at [1468, 336] on div "1M 3M 5M 15M 30M 1H 2H 4H D W M +4.07 (1.27%)" at bounding box center [744, 416] width 1488 height 792
drag, startPoint x: 1465, startPoint y: 334, endPoint x: 1455, endPoint y: 321, distance: 16.4
click at [1464, 329] on div at bounding box center [1462, 422] width 16 height 755
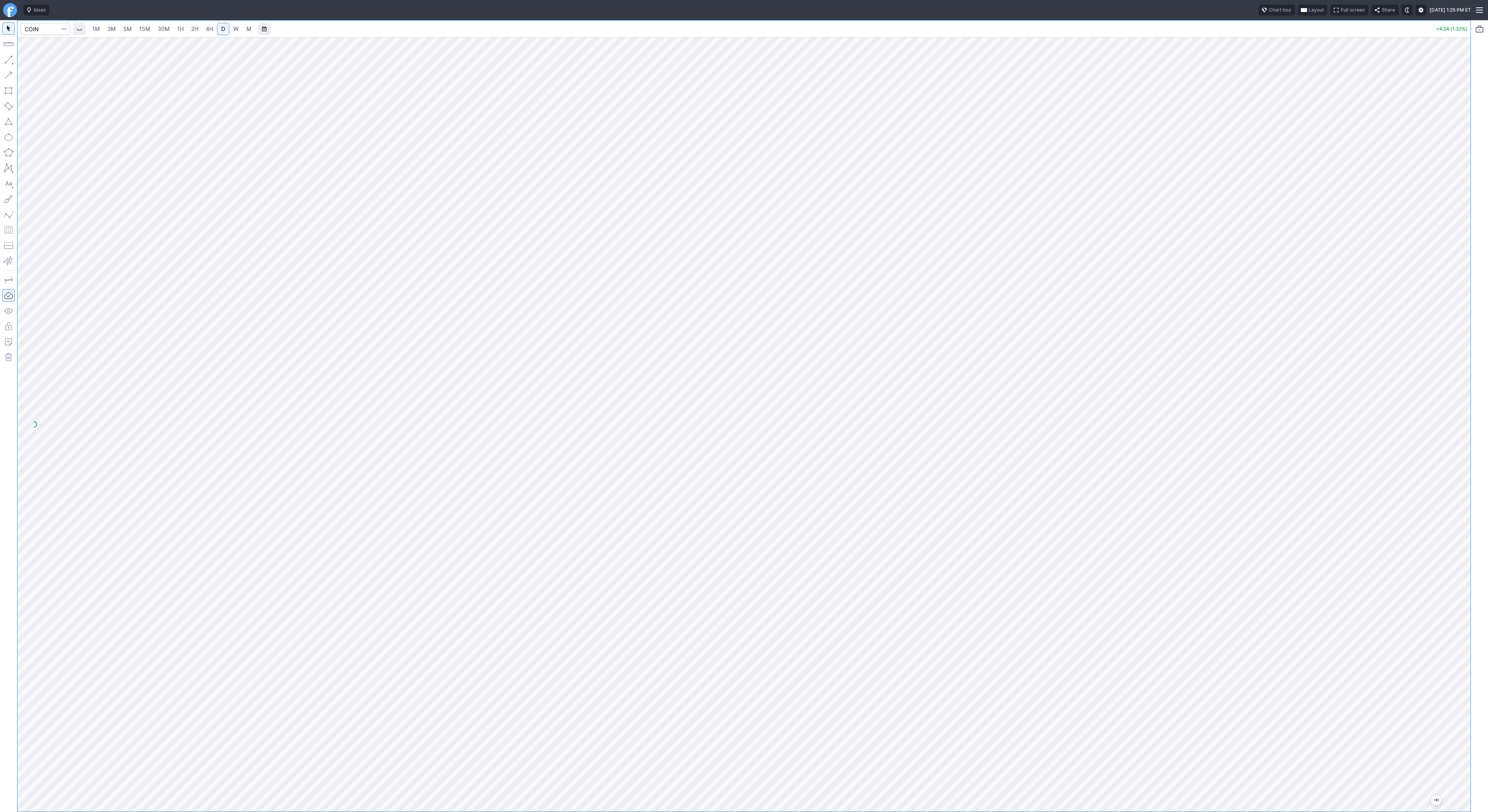
click at [49, 36] on div at bounding box center [45, 29] width 50 height 17
click at [48, 30] on input "Search" at bounding box center [45, 29] width 50 height 13
type input "tem"
click at [206, 30] on span "4H" at bounding box center [209, 28] width 7 height 6
click at [223, 31] on span "D" at bounding box center [223, 28] width 4 height 6
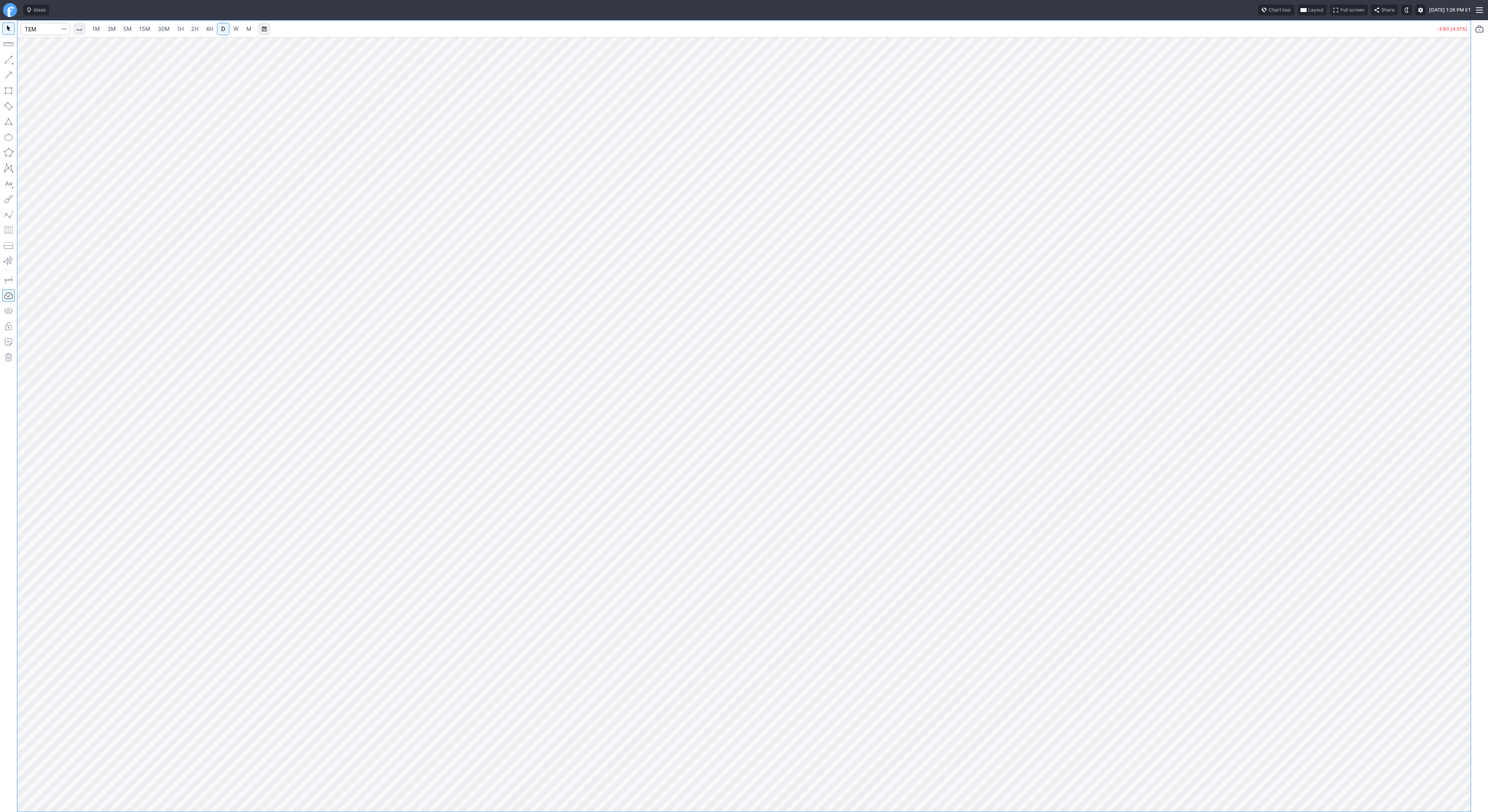
click at [1429, 310] on div at bounding box center [744, 424] width 1453 height 775
click at [10, 61] on button "button" at bounding box center [9, 60] width 13 height 13
click at [31, 59] on span "Line" at bounding box center [45, 61] width 32 height 8
click at [60, 61] on span "Line" at bounding box center [45, 61] width 32 height 8
click at [6, 61] on button "button" at bounding box center [9, 60] width 13 height 13
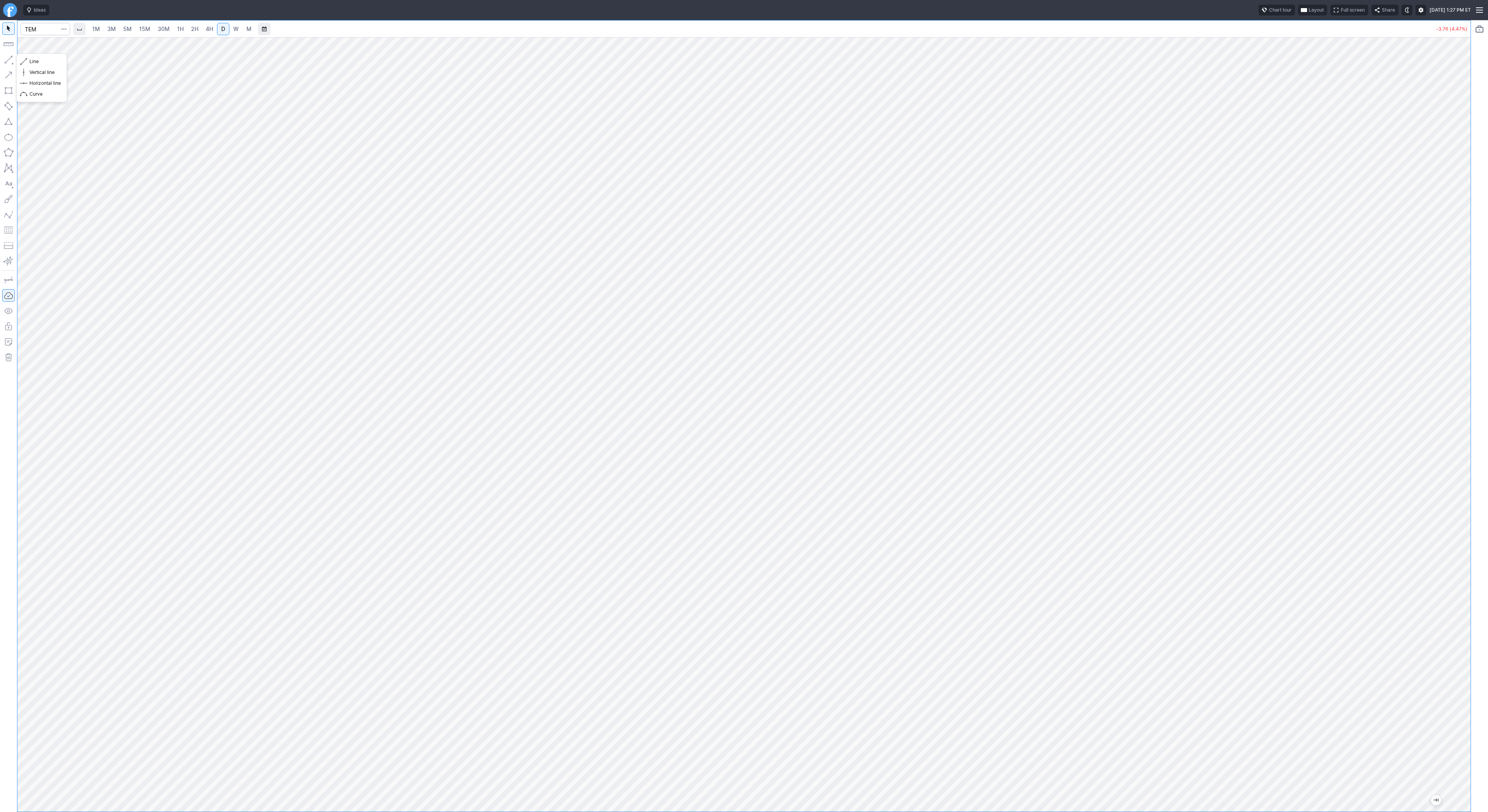
drag, startPoint x: 5, startPoint y: 59, endPoint x: 34, endPoint y: 99, distance: 49.4
click at [5, 60] on button "button" at bounding box center [9, 60] width 13 height 13
drag, startPoint x: 1466, startPoint y: 280, endPoint x: 1459, endPoint y: 289, distance: 11.4
click at [1466, 300] on div at bounding box center [1462, 422] width 16 height 755
click at [38, 63] on span "Line" at bounding box center [45, 61] width 32 height 8
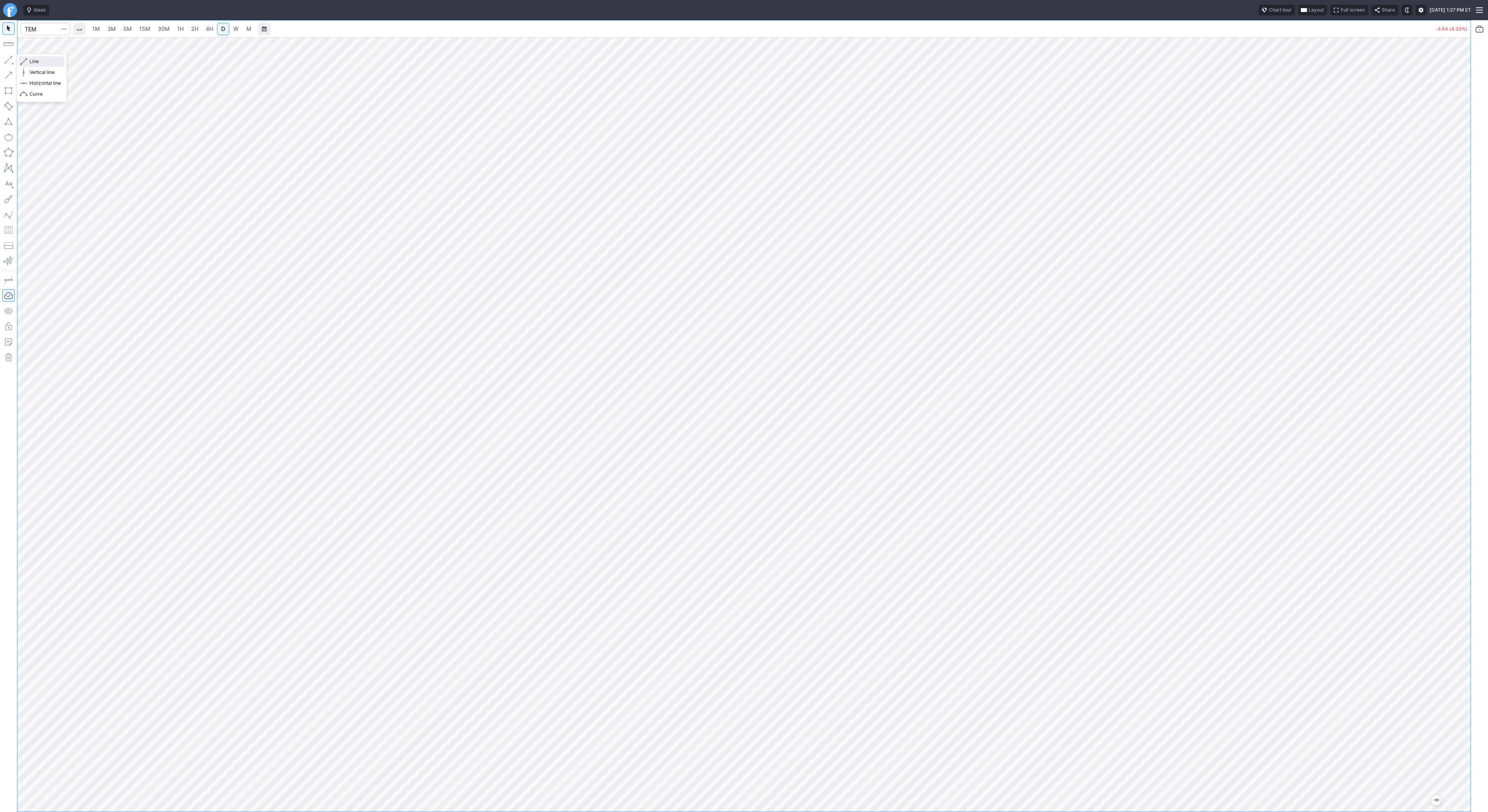
click at [25, 64] on span "button" at bounding box center [24, 61] width 5 height 11
click at [43, 25] on input "Search" at bounding box center [45, 29] width 50 height 13
type input "eth"
click at [81, 146] on span "ereum / USD" at bounding box center [73, 143] width 27 height 5
click at [123, 26] on span "5M" at bounding box center [127, 28] width 8 height 6
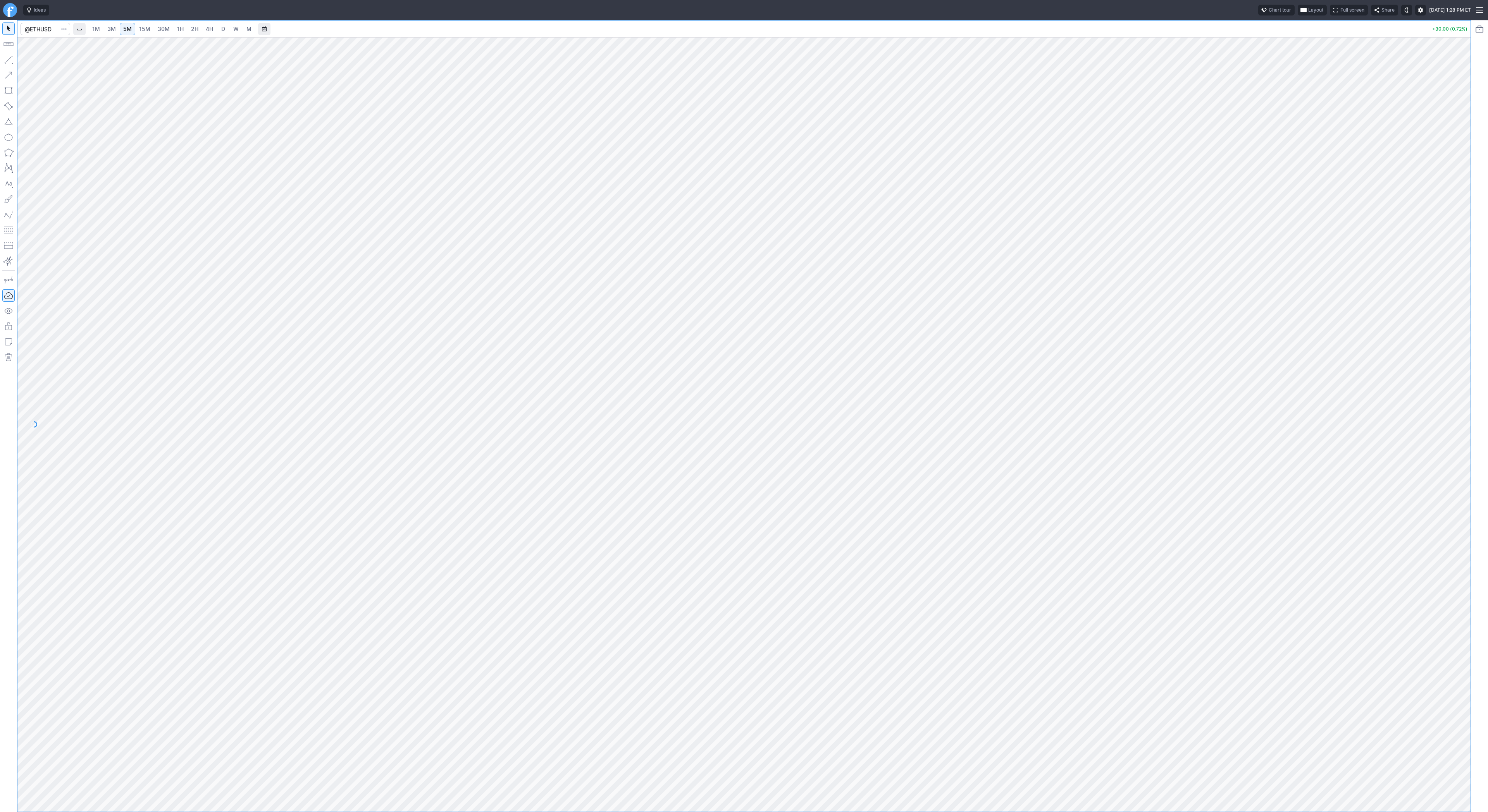
click at [167, 27] on span "30M" at bounding box center [163, 28] width 12 height 6
click at [42, 33] on input "Search" at bounding box center [45, 29] width 50 height 13
type input "bmnr"
click at [128, 29] on span "5M" at bounding box center [127, 28] width 8 height 6
click at [146, 31] on span "15M" at bounding box center [145, 28] width 11 height 6
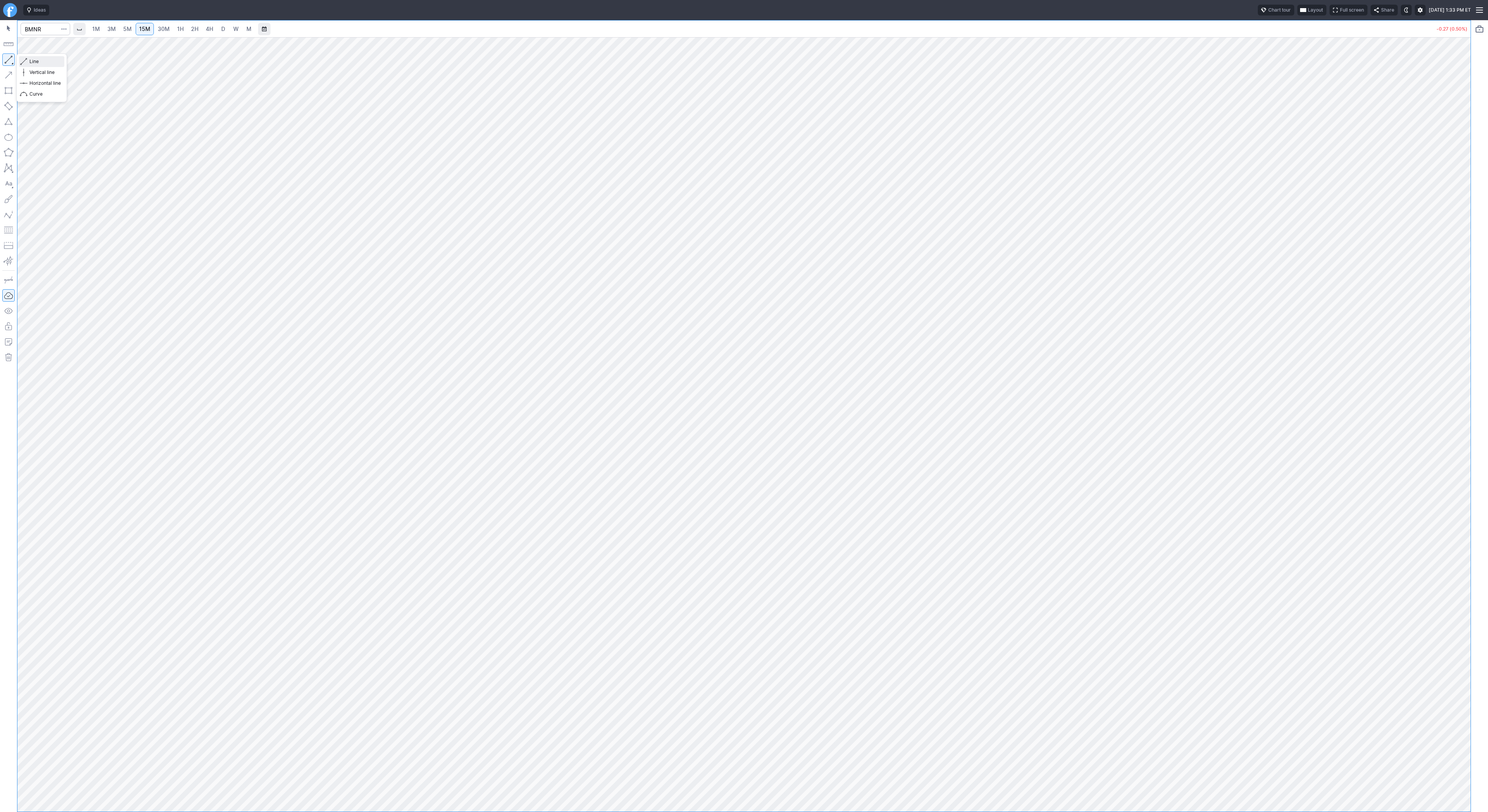
click at [30, 62] on span "Line" at bounding box center [45, 61] width 32 height 8
click at [116, 30] on link "3M" at bounding box center [111, 29] width 15 height 13
click at [136, 30] on link "15M" at bounding box center [145, 29] width 18 height 13
click at [118, 31] on link "3M" at bounding box center [111, 29] width 15 height 13
click at [197, 30] on span "2H" at bounding box center [194, 28] width 7 height 6
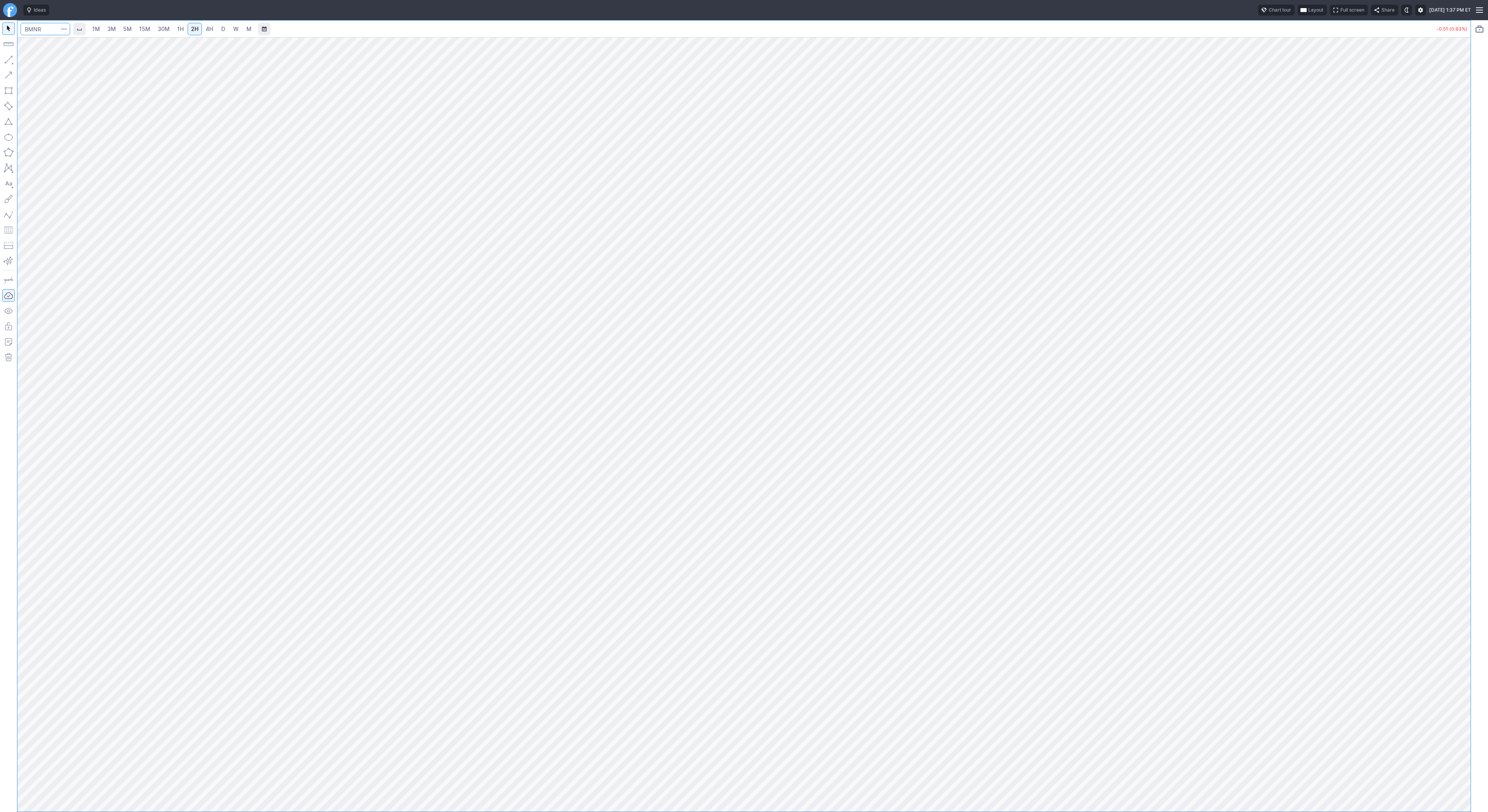
click at [39, 33] on input "Search" at bounding box center [45, 29] width 50 height 13
type input "iren"
click at [204, 29] on link "4H" at bounding box center [210, 29] width 14 height 13
click at [42, 30] on input "Search" at bounding box center [45, 29] width 50 height 13
click at [8, 60] on button "button" at bounding box center [9, 60] width 13 height 13
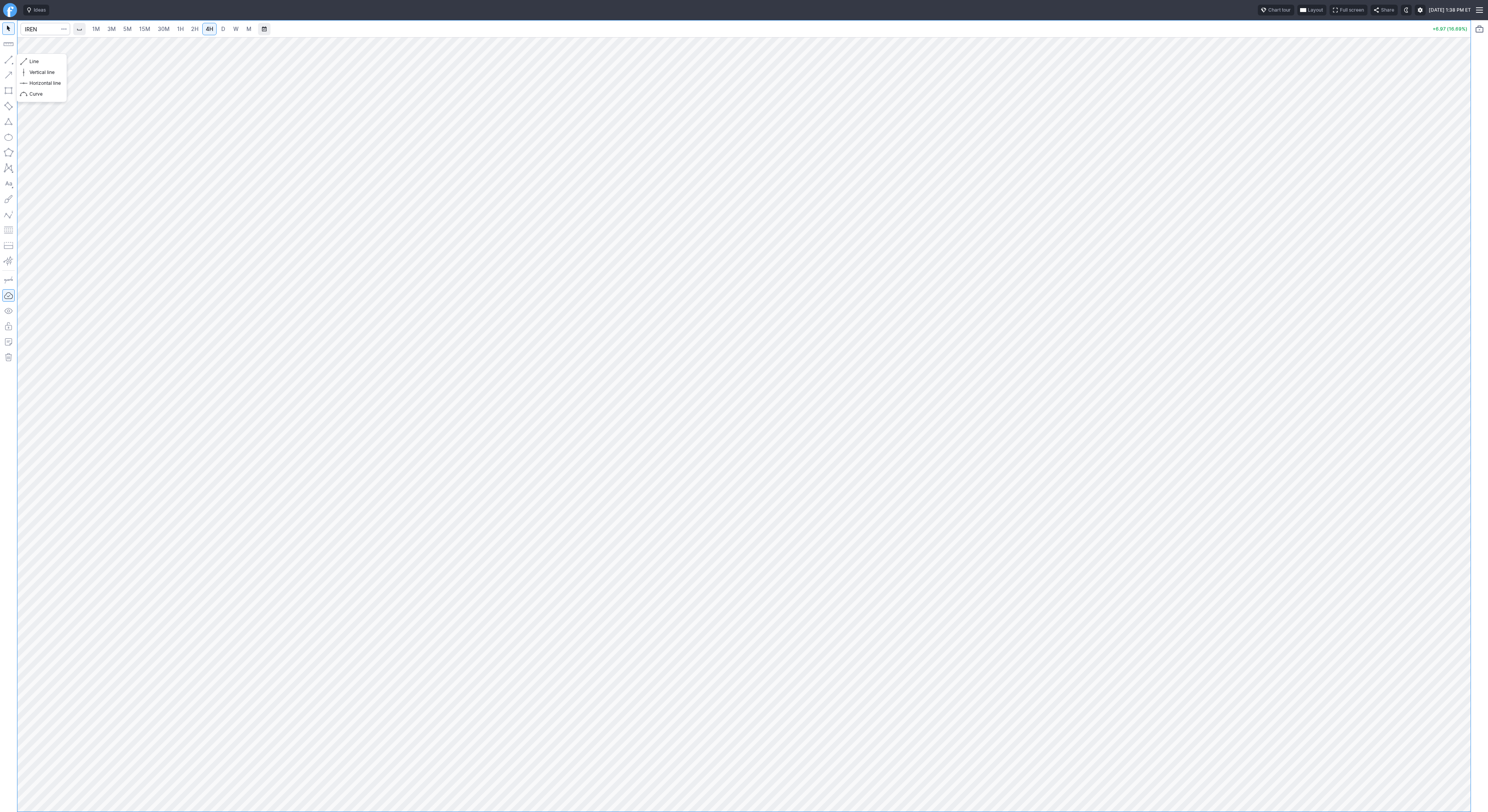
click at [10, 62] on button "button" at bounding box center [9, 60] width 13 height 13
drag, startPoint x: 29, startPoint y: 61, endPoint x: 50, endPoint y: 79, distance: 27.7
click at [30, 61] on span "Line" at bounding box center [45, 61] width 32 height 8
click at [32, 27] on input "Search" at bounding box center [45, 29] width 50 height 13
type input "qs"
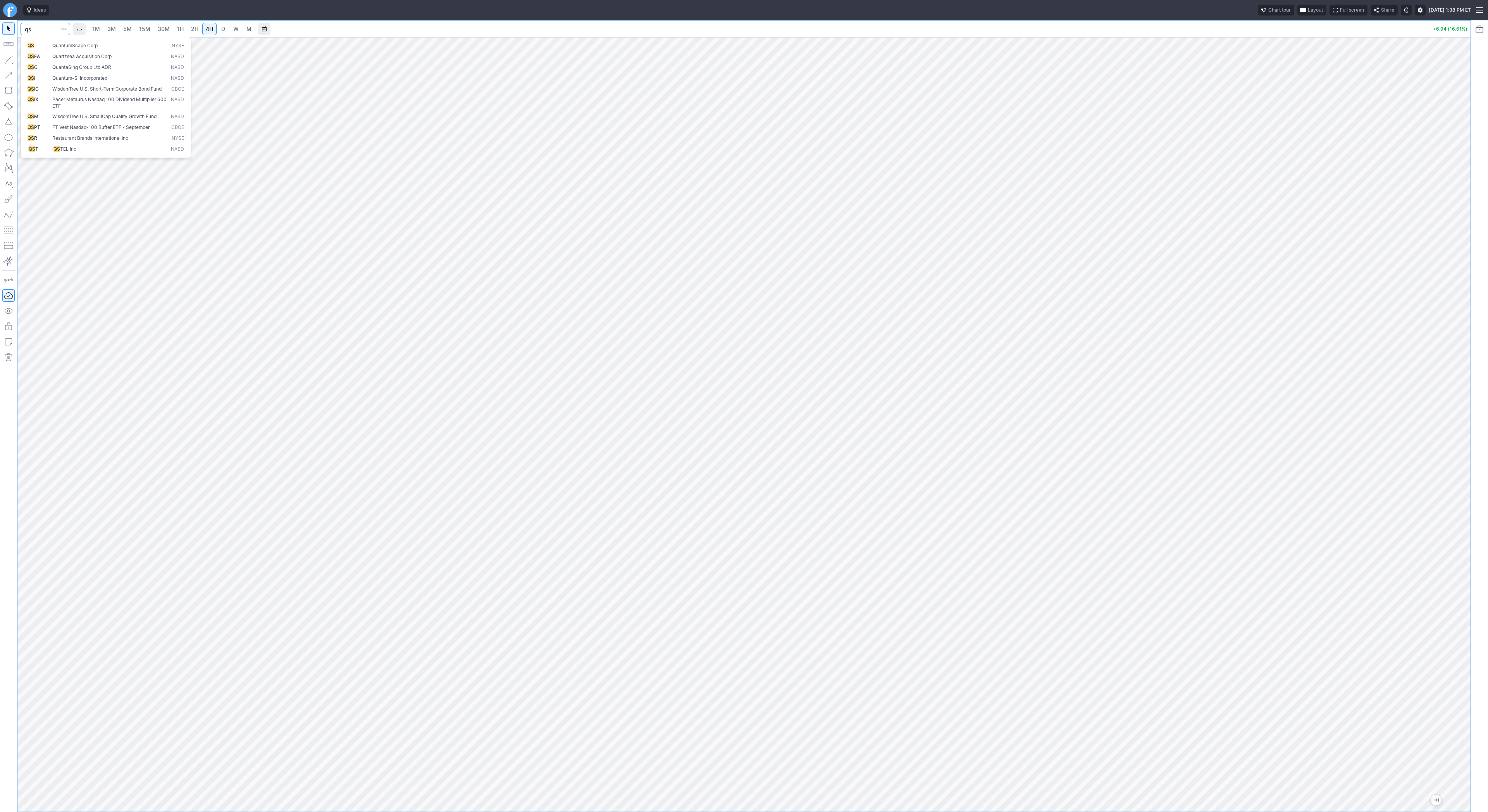
click at [43, 42] on span "QS" at bounding box center [39, 45] width 24 height 6
click at [222, 30] on span "D" at bounding box center [223, 28] width 4 height 6
click at [234, 28] on span "W" at bounding box center [236, 28] width 5 height 6
click at [213, 30] on link "4H" at bounding box center [210, 29] width 14 height 13
click at [223, 29] on span "D" at bounding box center [223, 28] width 4 height 6
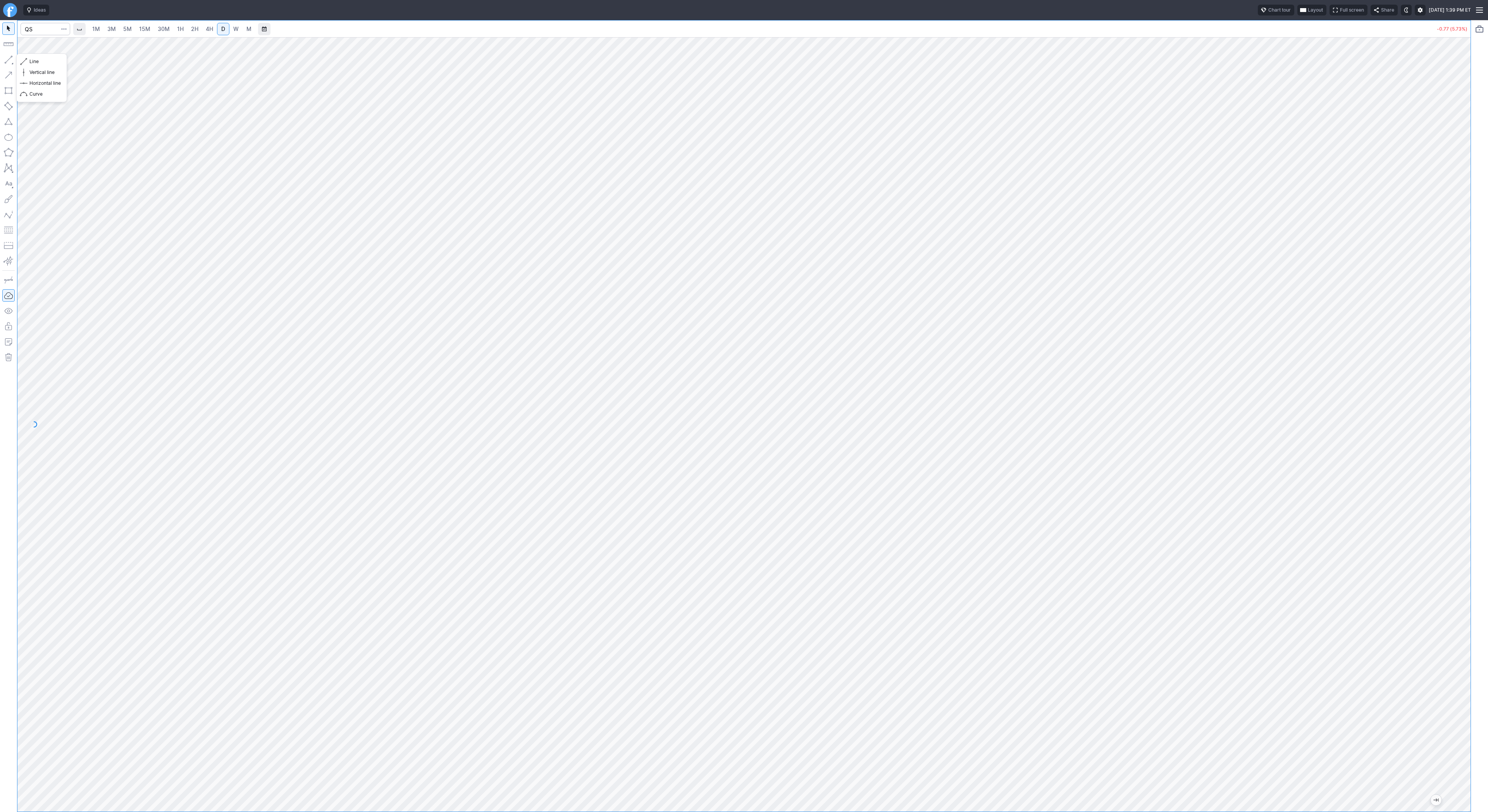
drag, startPoint x: 7, startPoint y: 57, endPoint x: 34, endPoint y: 101, distance: 51.6
click at [7, 58] on button "button" at bounding box center [9, 60] width 13 height 13
drag, startPoint x: 1465, startPoint y: 105, endPoint x: 1472, endPoint y: 172, distance: 67.4
click at [1472, 172] on div "1M 3M 5M 15M 30M 1H 2H 4H D W M -0.77 (5.69%)" at bounding box center [744, 416] width 1488 height 792
click at [118, 29] on link "3M" at bounding box center [111, 29] width 15 height 13
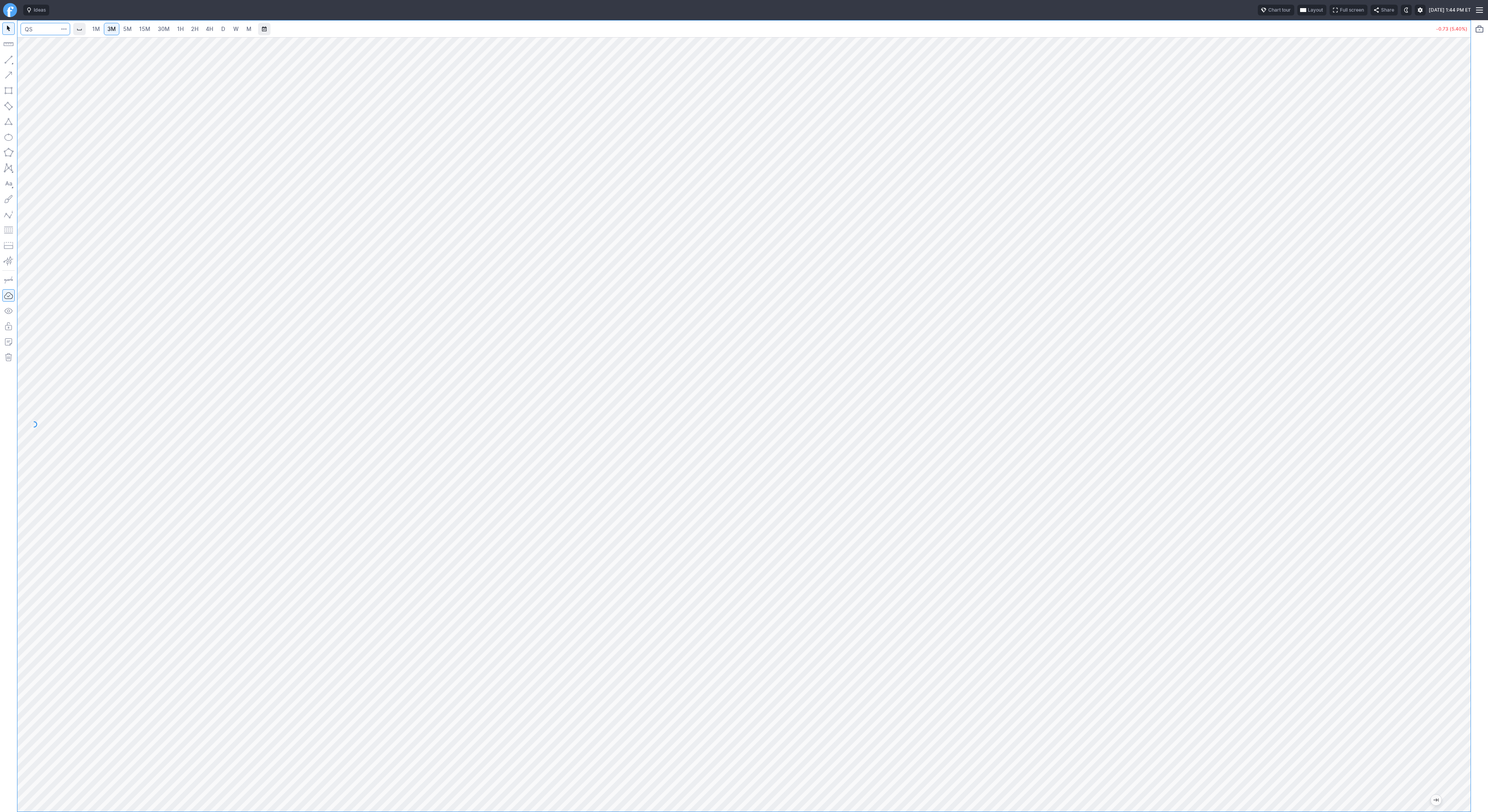
click at [41, 31] on input "Search" at bounding box center [45, 29] width 50 height 13
type input "bmnr"
click at [34, 27] on input "Search" at bounding box center [45, 29] width 50 height 13
type input "sbet"
click at [44, 27] on input "Search" at bounding box center [45, 29] width 50 height 13
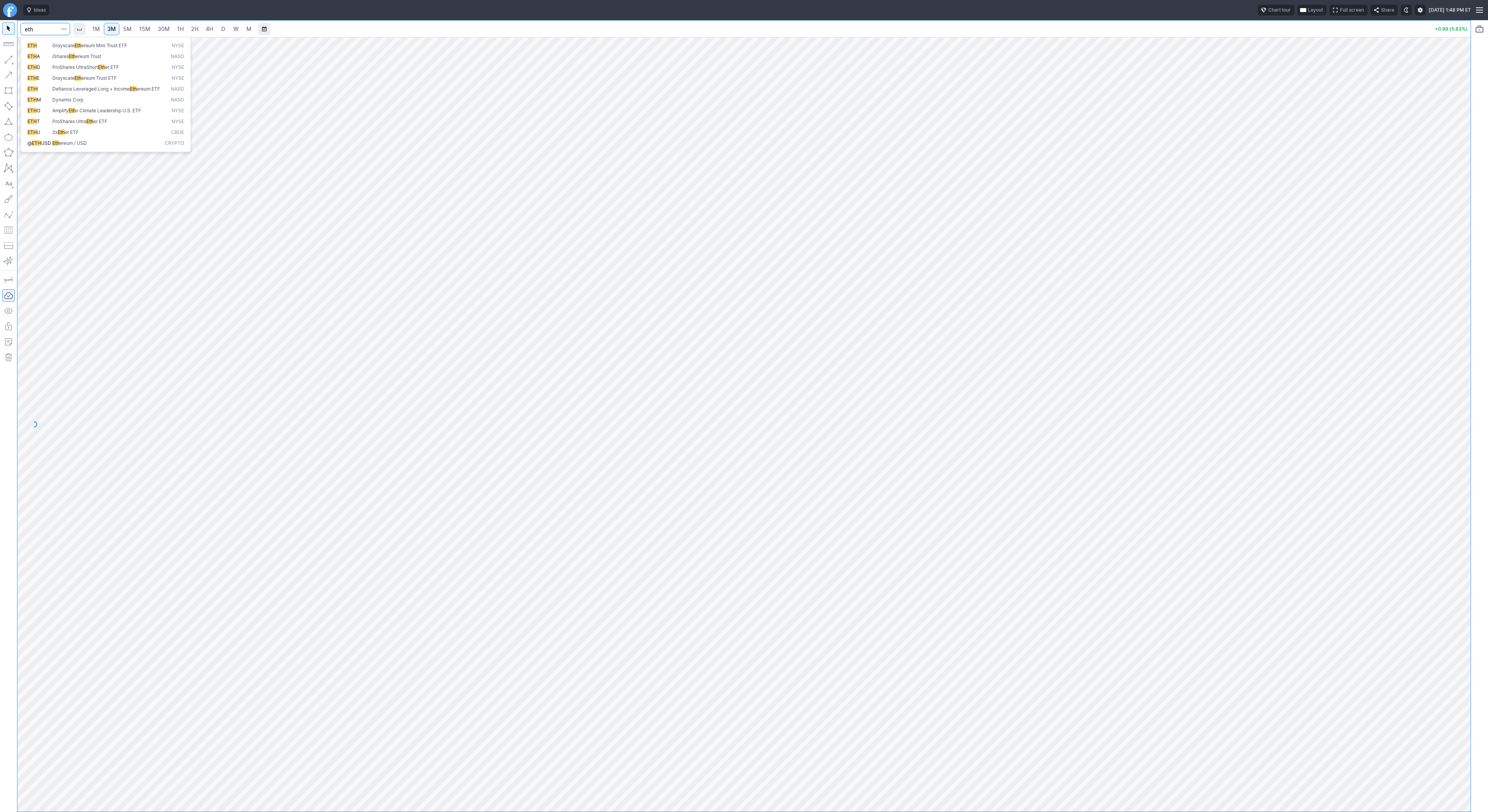
type input "eth"
click at [122, 146] on span "Eth ereum / USD" at bounding box center [107, 143] width 112 height 6
click at [213, 30] on link "4H" at bounding box center [210, 29] width 14 height 13
click at [27, 60] on button "Line" at bounding box center [42, 61] width 45 height 11
click at [30, 62] on span "Line" at bounding box center [45, 61] width 32 height 8
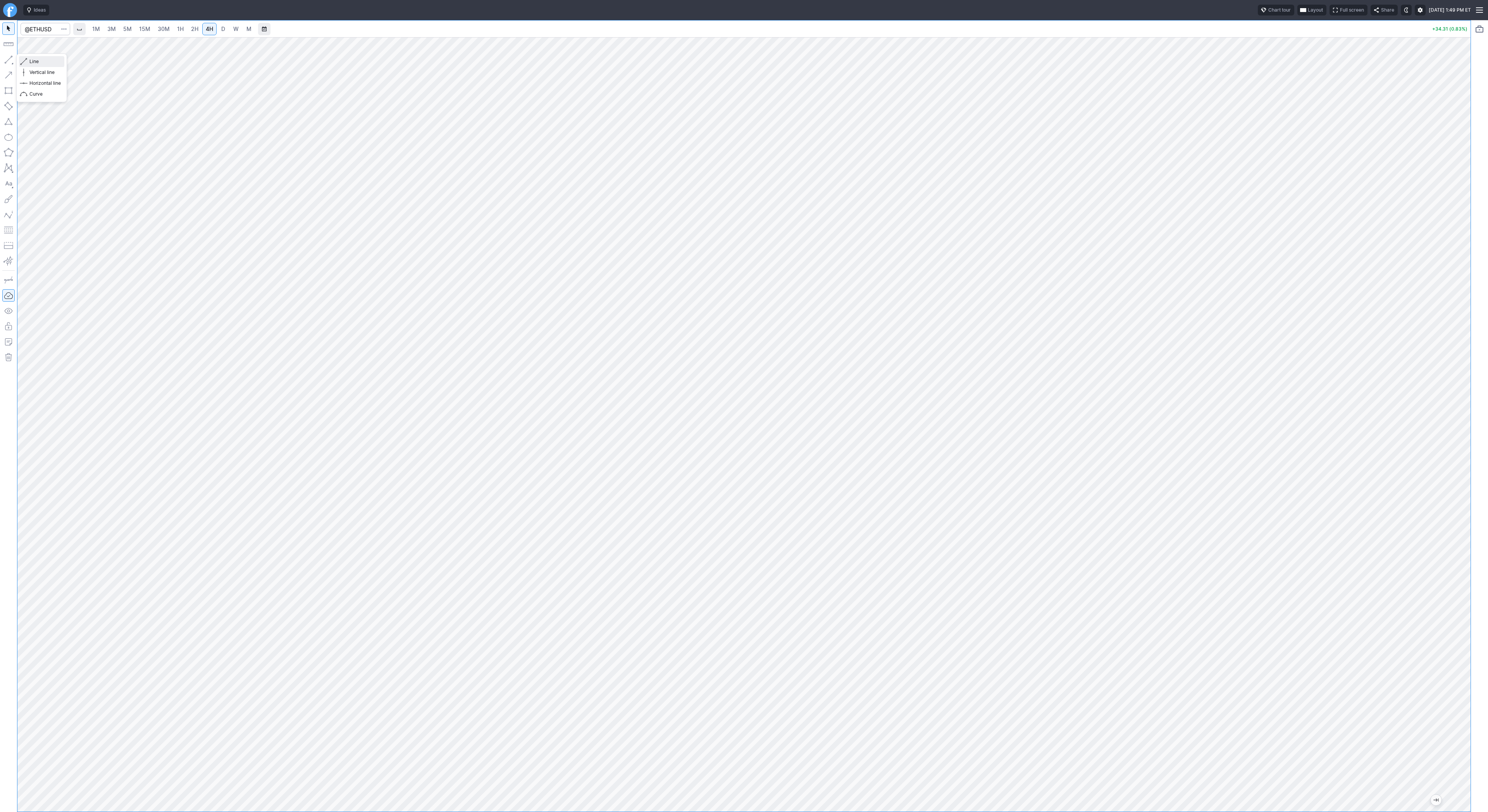
click at [33, 61] on span "Line" at bounding box center [45, 61] width 32 height 8
click at [5, 60] on button "button" at bounding box center [9, 60] width 13 height 13
drag, startPoint x: 1464, startPoint y: 271, endPoint x: 1454, endPoint y: 316, distance: 46.1
click at [1455, 316] on div at bounding box center [1462, 422] width 16 height 755
click at [35, 63] on span "Line" at bounding box center [45, 61] width 32 height 8
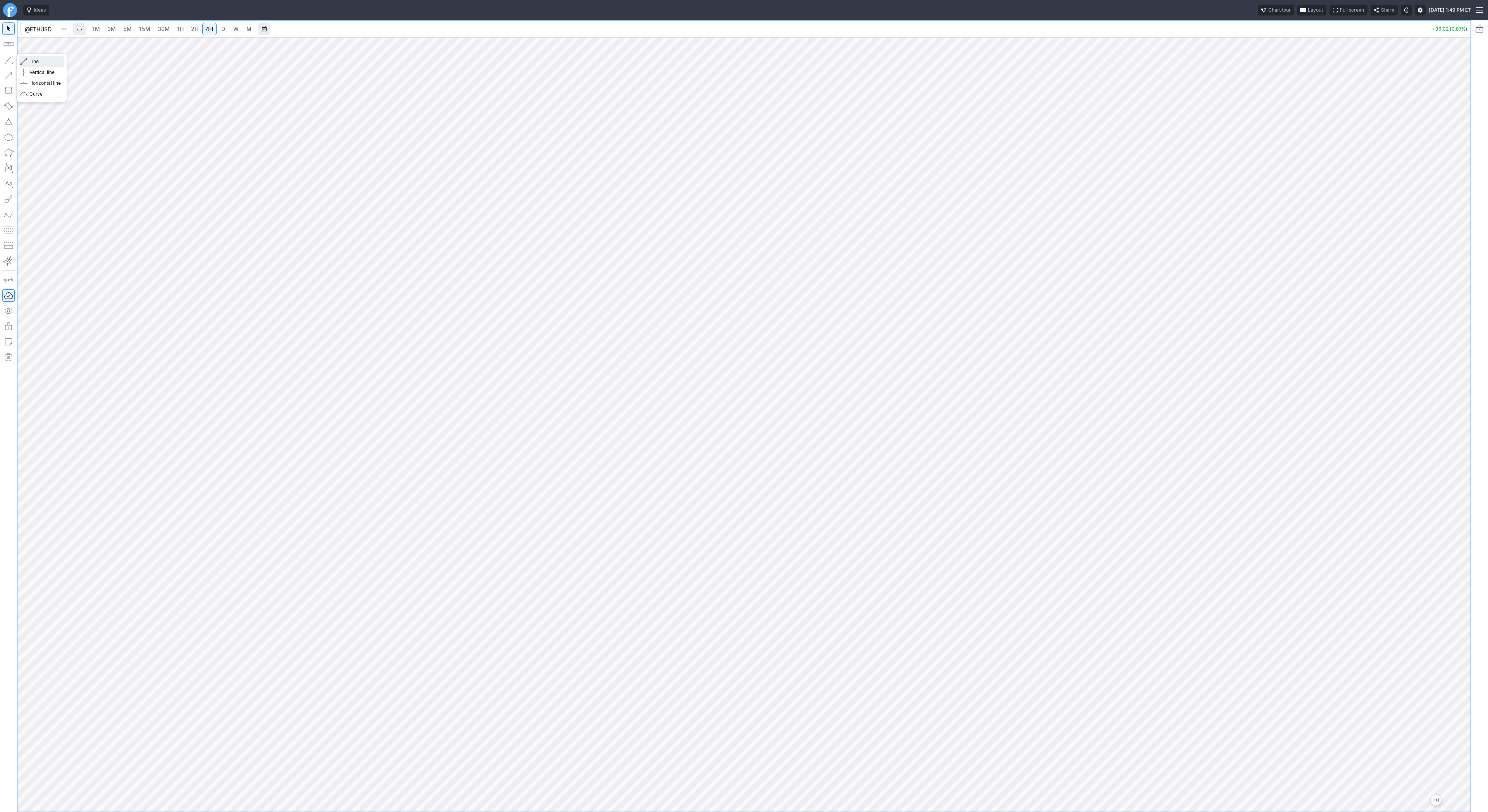
click at [28, 61] on button "Line" at bounding box center [42, 61] width 45 height 11
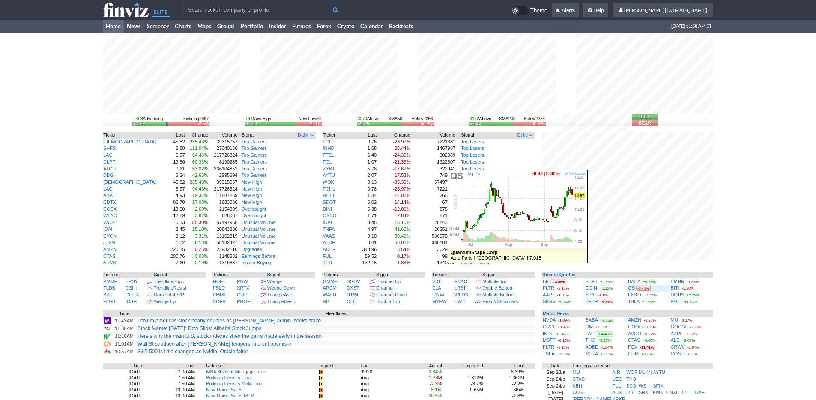
click at [632, 288] on link "QS" at bounding box center [631, 287] width 7 height 5
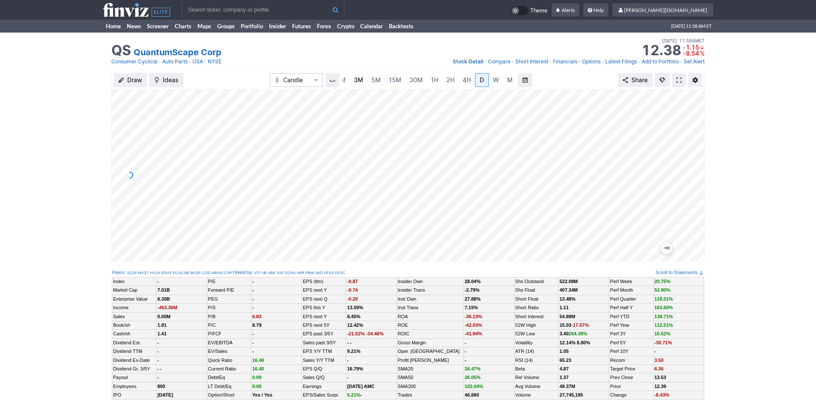
click at [363, 77] on link "3M" at bounding box center [358, 80] width 17 height 14
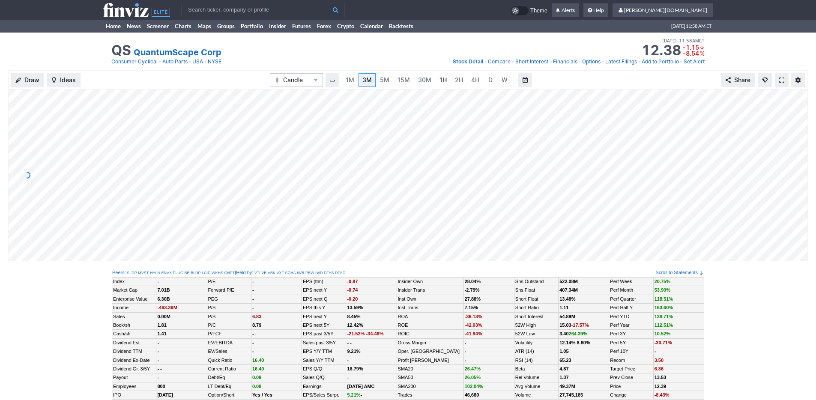
click at [445, 81] on link "1H" at bounding box center [443, 80] width 15 height 14
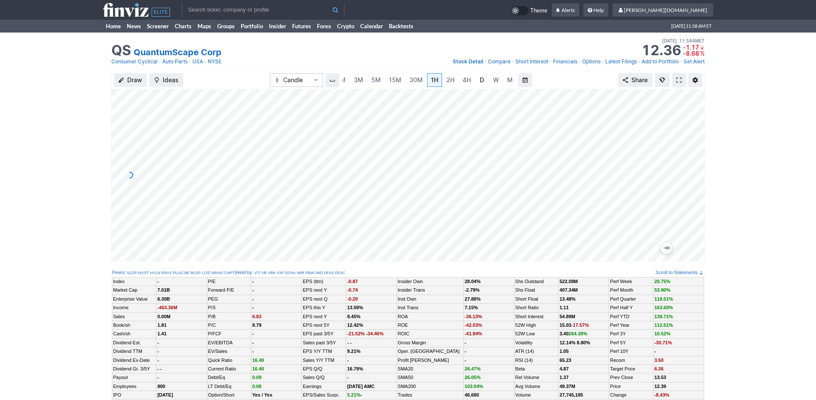
click at [484, 81] on link "D" at bounding box center [482, 80] width 14 height 14
click at [113, 28] on link "Home" at bounding box center [113, 26] width 21 height 13
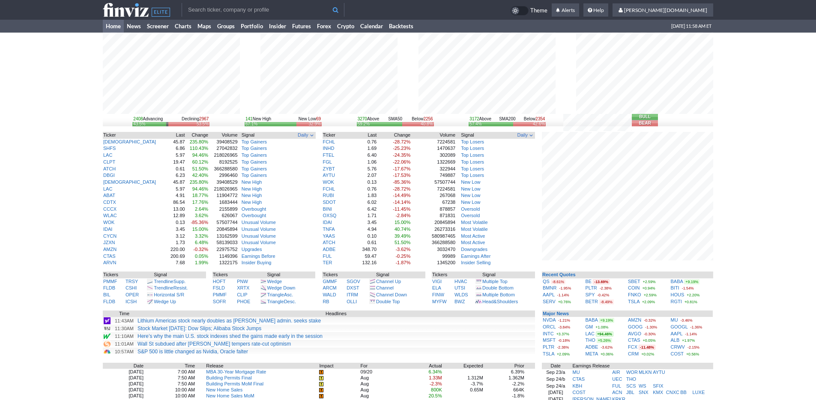
click at [738, 298] on div "2408 Advancing Declining 2967 43.5% 53.5% 141 New High New Low 69 67.1% 32.9% 3…" at bounding box center [408, 281] width 816 height 496
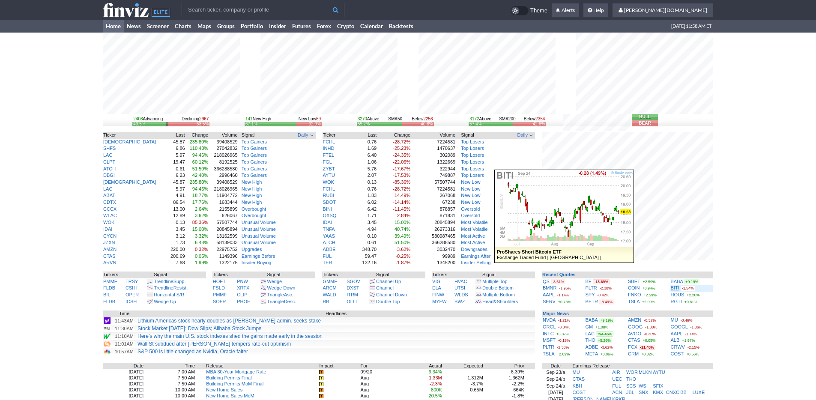
click at [678, 287] on link "BITI" at bounding box center [675, 287] width 9 height 5
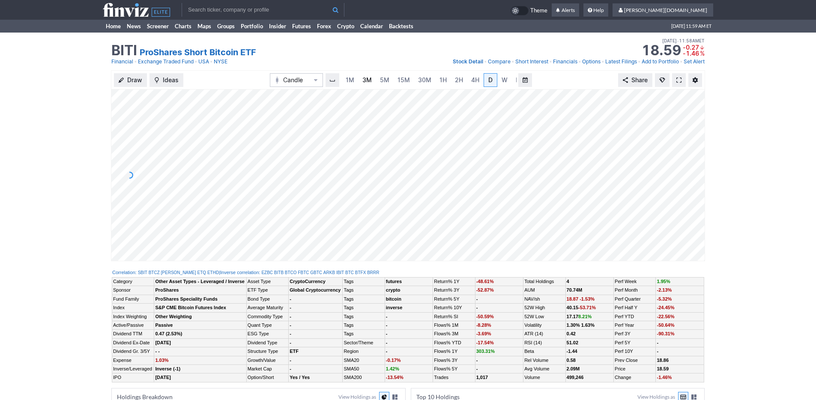
scroll to position [0, 9]
click at [357, 81] on span "3M" at bounding box center [358, 79] width 9 height 7
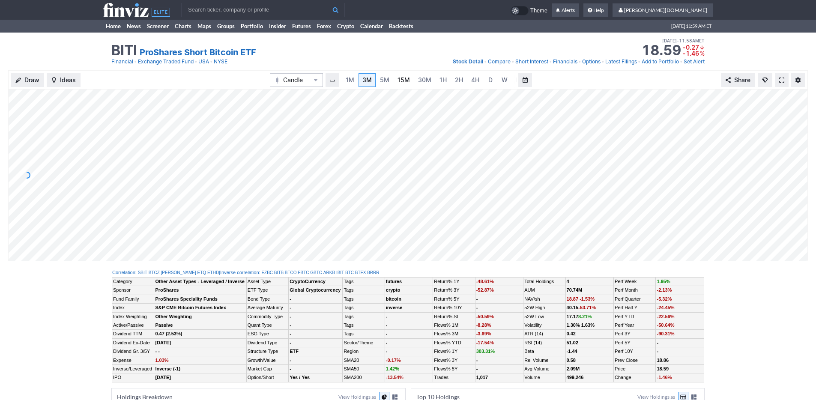
click at [397, 81] on span "15M" at bounding box center [403, 79] width 12 height 7
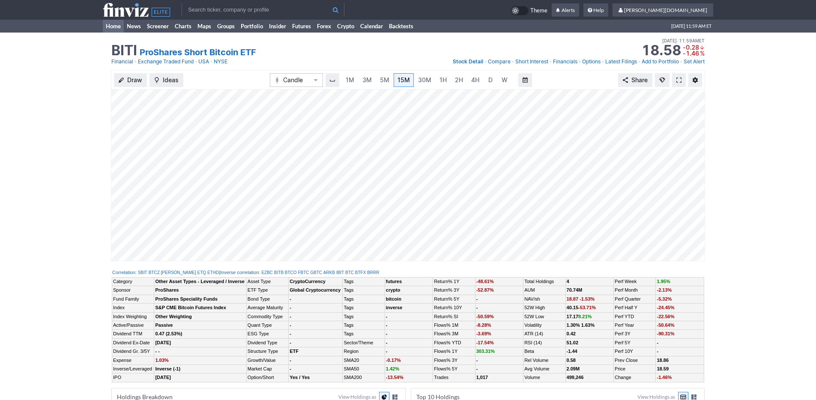
click at [106, 25] on link "Home" at bounding box center [113, 26] width 21 height 13
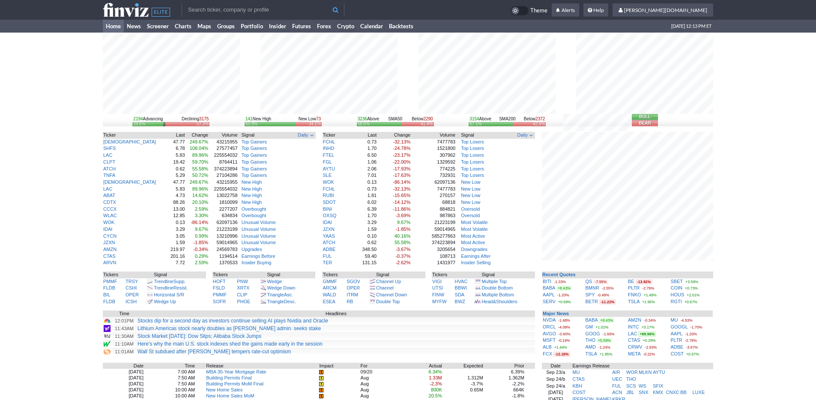
click at [729, 227] on div "2194 Advancing Declining 3175 39.6% 57.3% 141 New High New Low 73 65.9% 34.1% 3…" at bounding box center [408, 281] width 816 height 496
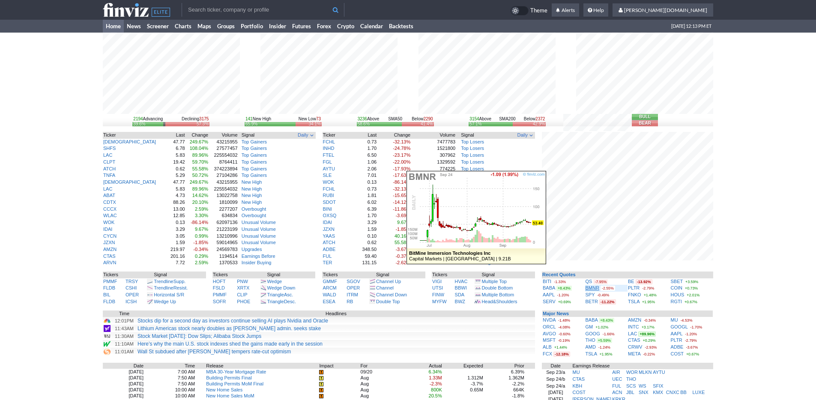
click at [590, 289] on link "BMNR" at bounding box center [592, 287] width 14 height 5
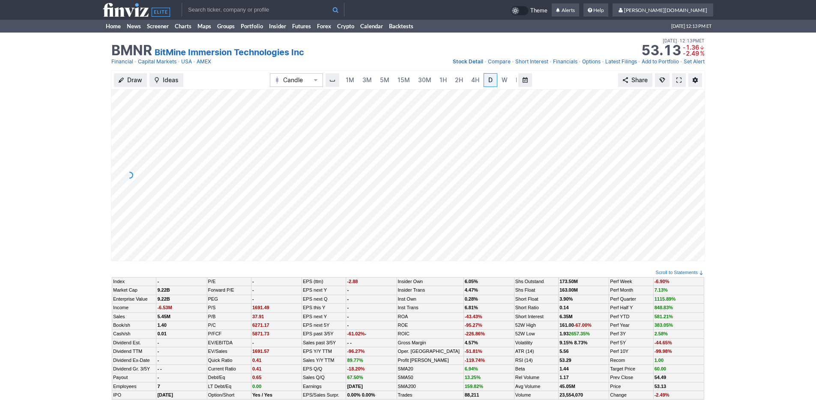
scroll to position [0, 9]
click at [91, 106] on div "Draw Ideas Candle 1M 3M 5M 15M 30M 1H 2H 4H D W M Share" at bounding box center [408, 169] width 816 height 198
click at [358, 81] on span "3M" at bounding box center [358, 79] width 9 height 7
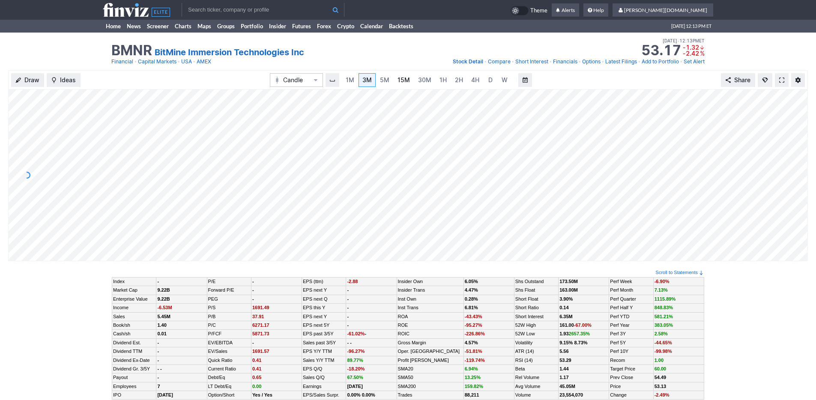
click at [406, 79] on span "15M" at bounding box center [403, 79] width 12 height 7
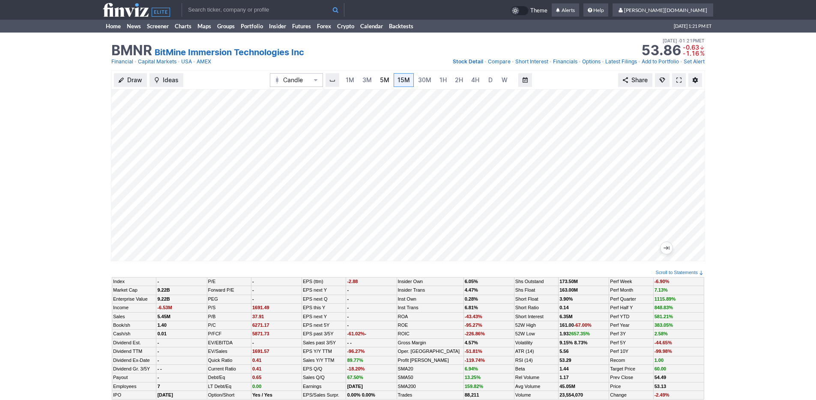
click at [383, 81] on span "5M" at bounding box center [384, 79] width 9 height 7
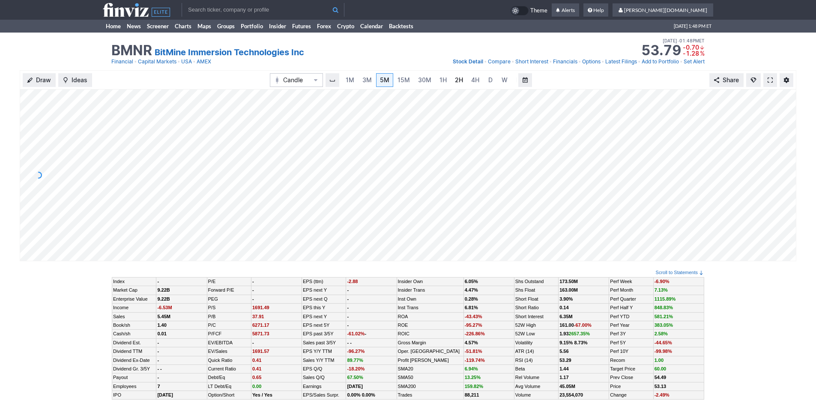
click at [461, 75] on link "2H" at bounding box center [459, 80] width 16 height 14
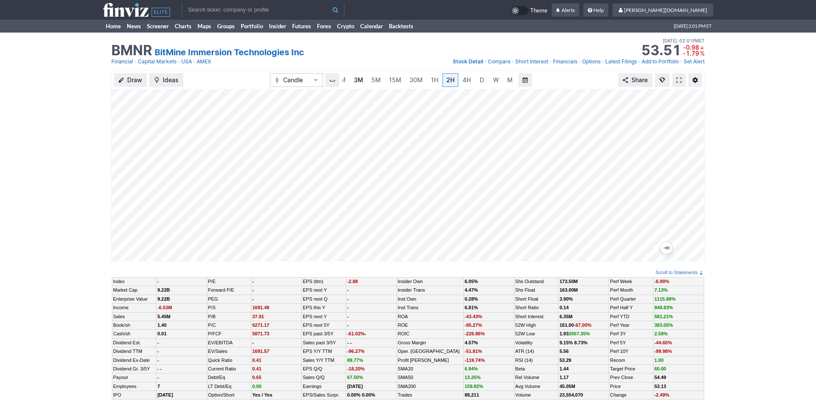
click at [361, 79] on span "3M" at bounding box center [358, 79] width 9 height 7
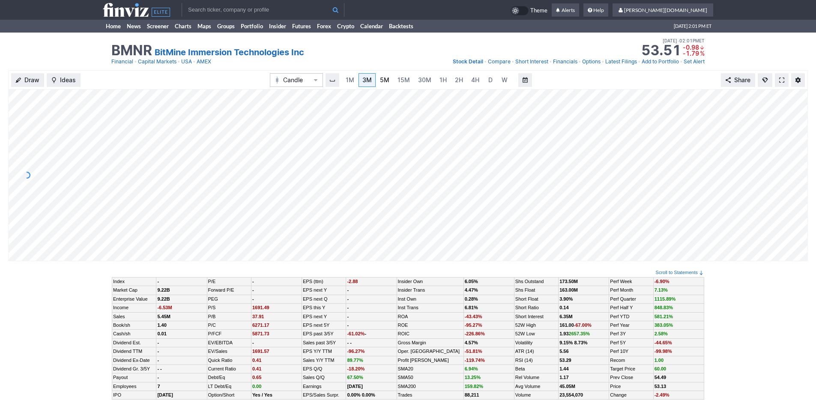
click at [386, 81] on span "5M" at bounding box center [384, 79] width 9 height 7
click at [411, 80] on link "15M" at bounding box center [404, 80] width 20 height 14
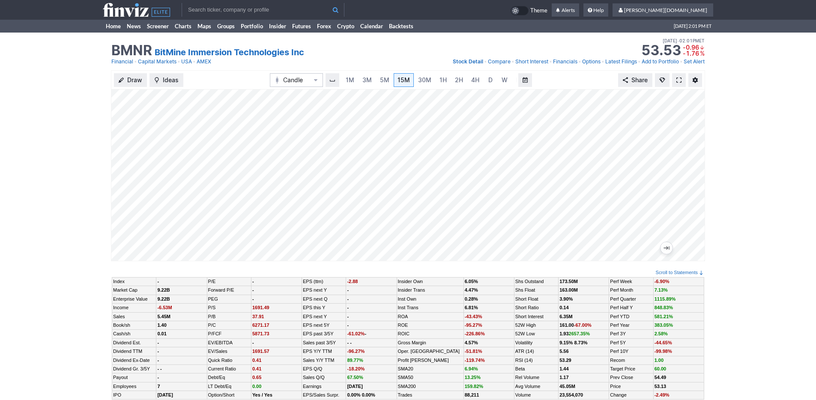
click at [677, 80] on span at bounding box center [678, 80] width 5 height 7
click at [197, 12] on input "text" at bounding box center [263, 10] width 163 height 14
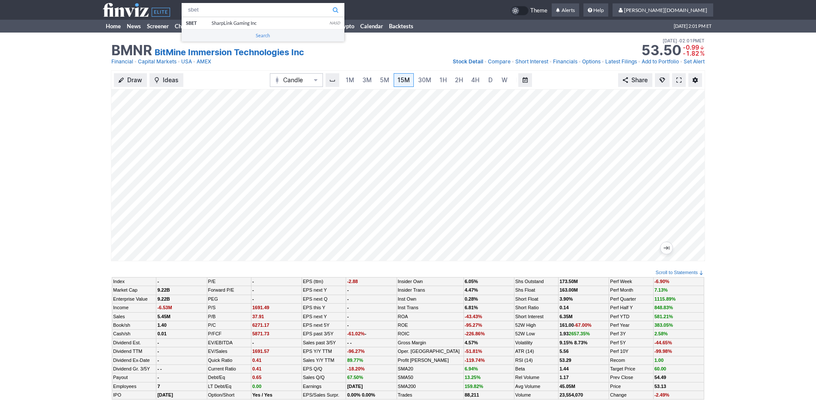
type input "sbet"
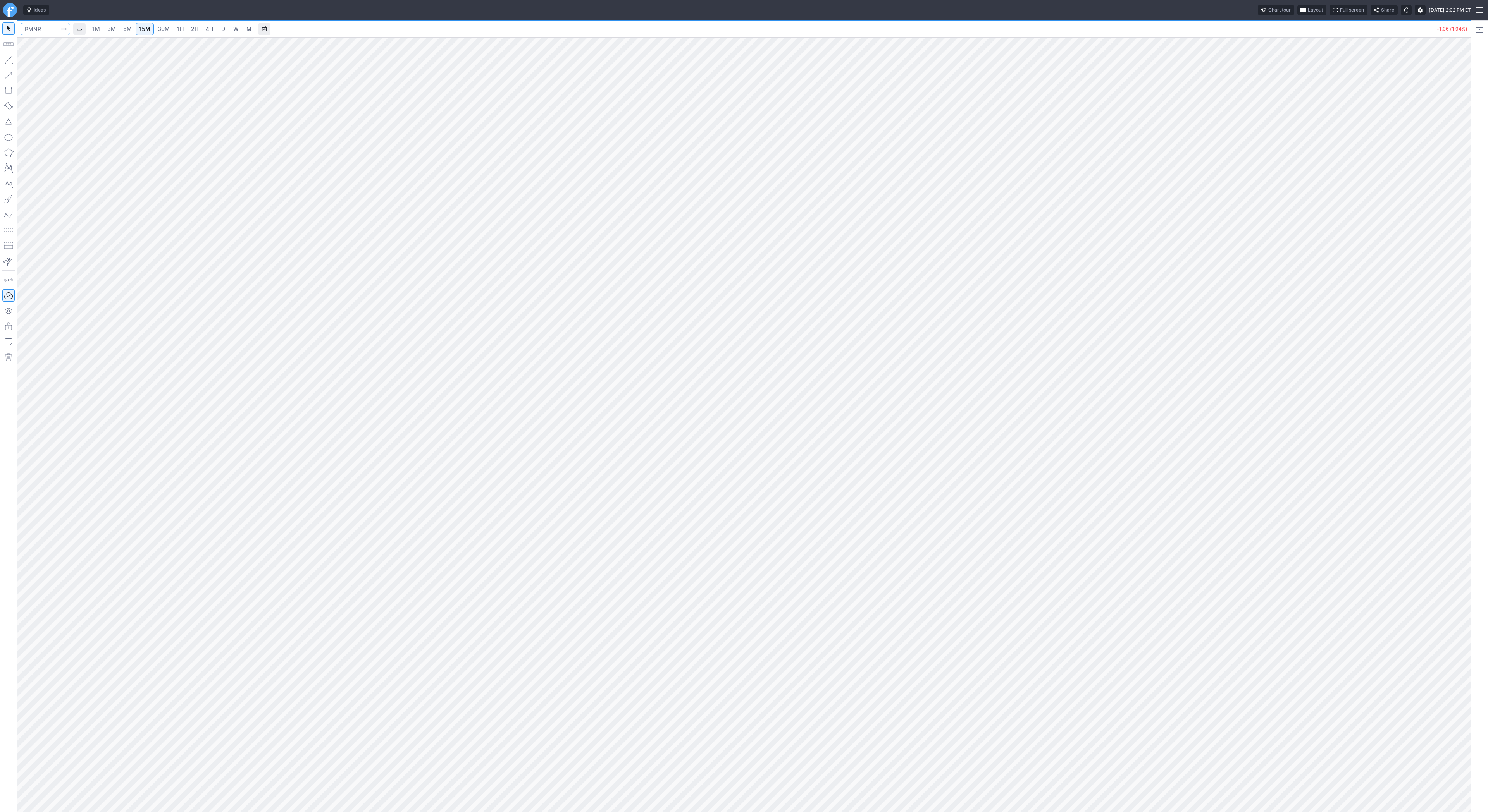
click at [39, 24] on input "Search" at bounding box center [45, 29] width 50 height 13
type input "sbet"
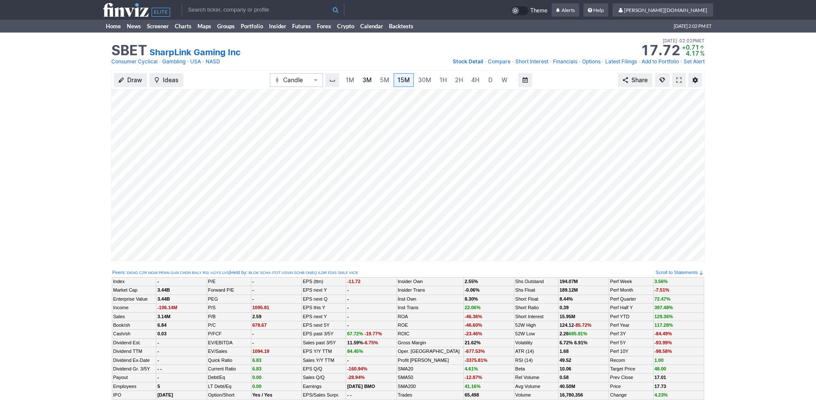
click at [365, 81] on span "3M" at bounding box center [366, 79] width 9 height 7
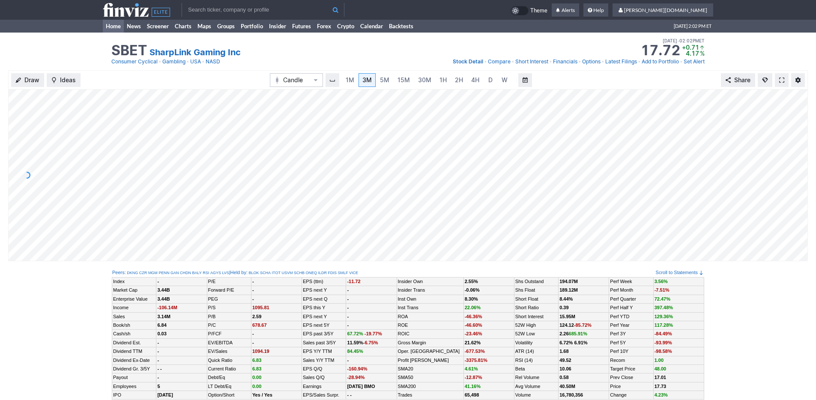
click at [117, 27] on link "Home" at bounding box center [113, 26] width 21 height 13
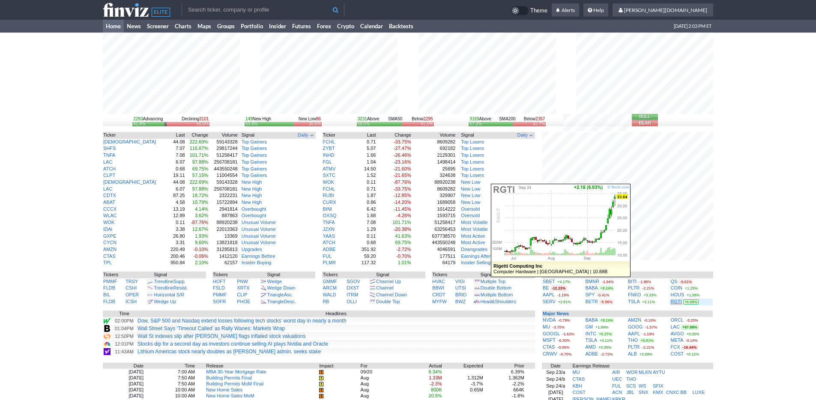
click at [675, 302] on link "RGTI" at bounding box center [676, 301] width 11 height 5
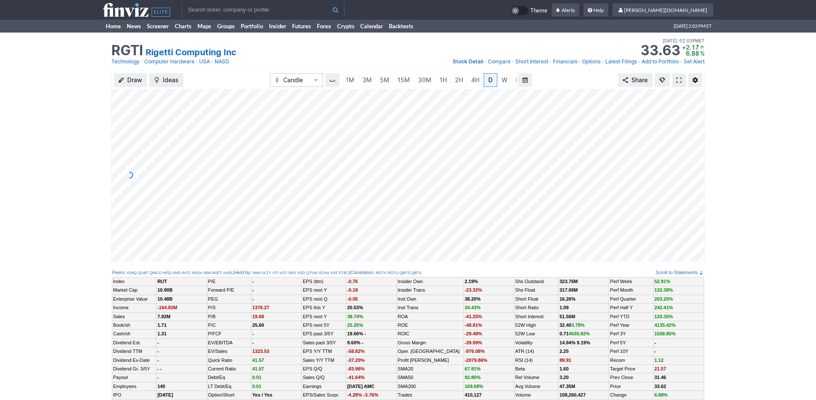
scroll to position [0, 9]
click at [359, 78] on span "3M" at bounding box center [358, 79] width 9 height 7
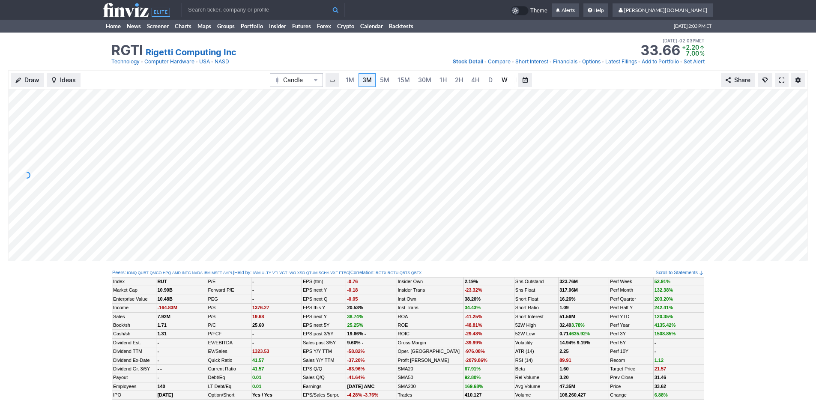
click at [498, 85] on link "W" at bounding box center [505, 80] width 14 height 14
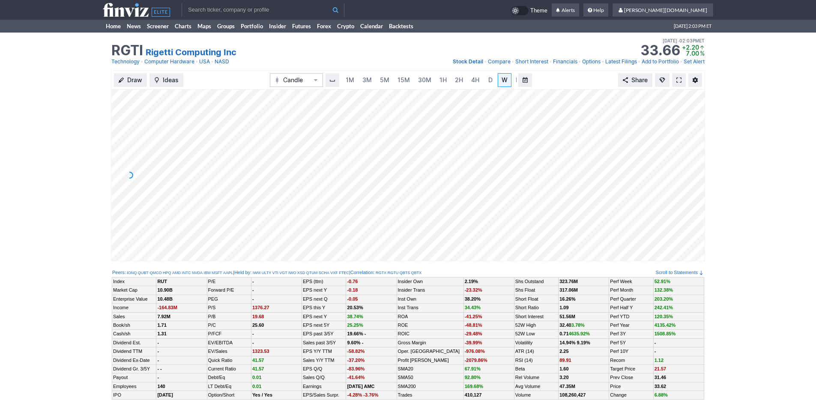
scroll to position [0, 9]
click at [109, 27] on link "Home" at bounding box center [113, 26] width 21 height 13
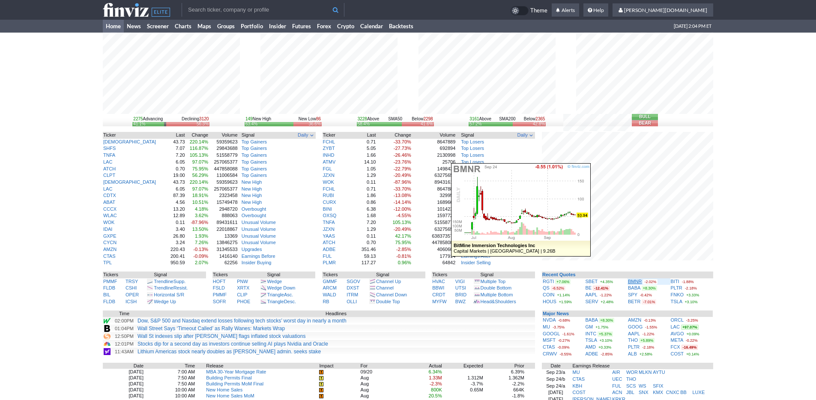
click at [635, 281] on link "BMNR" at bounding box center [635, 281] width 14 height 5
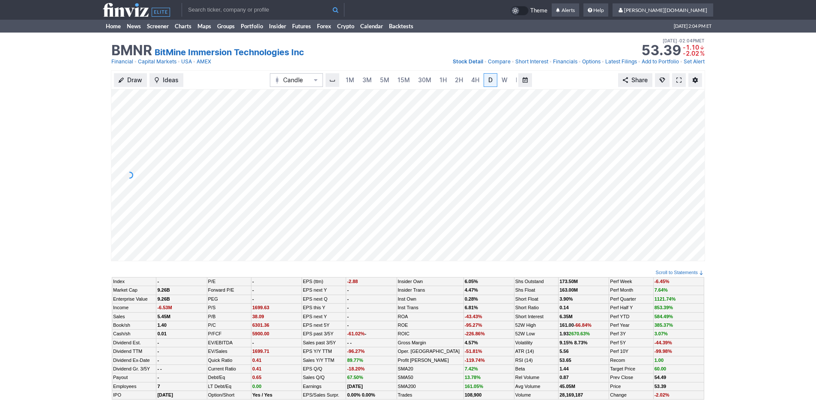
scroll to position [0, 9]
click at [493, 80] on span "W" at bounding box center [496, 79] width 6 height 7
